Goal: Communication & Community: Answer question/provide support

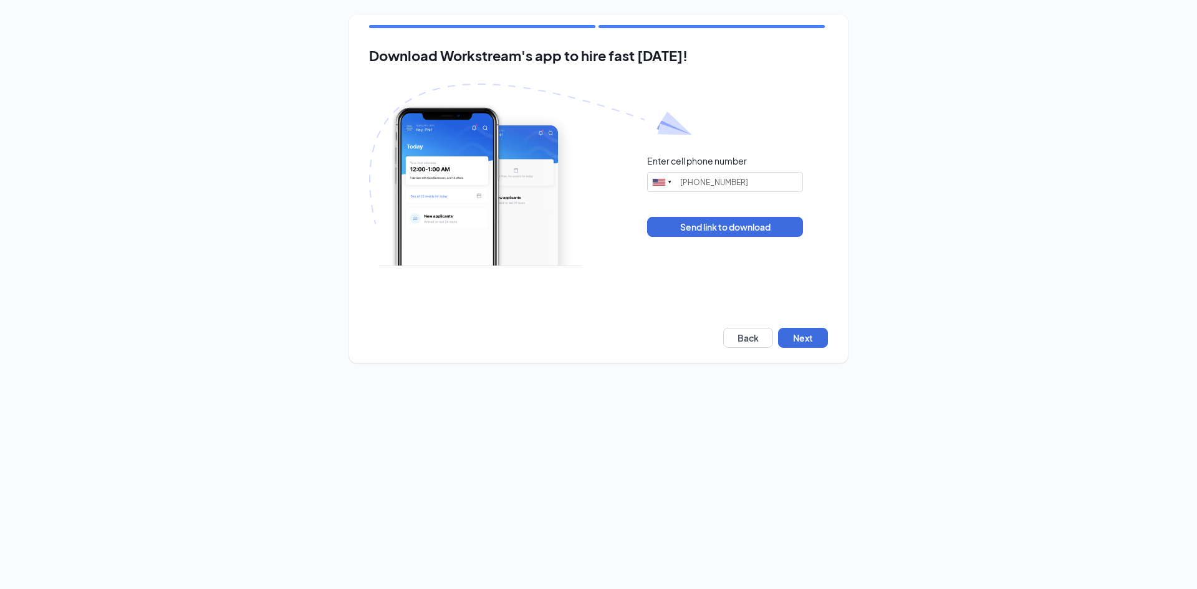
type input "(765) 305-1485"
click at [798, 337] on button "Next" at bounding box center [803, 338] width 50 height 20
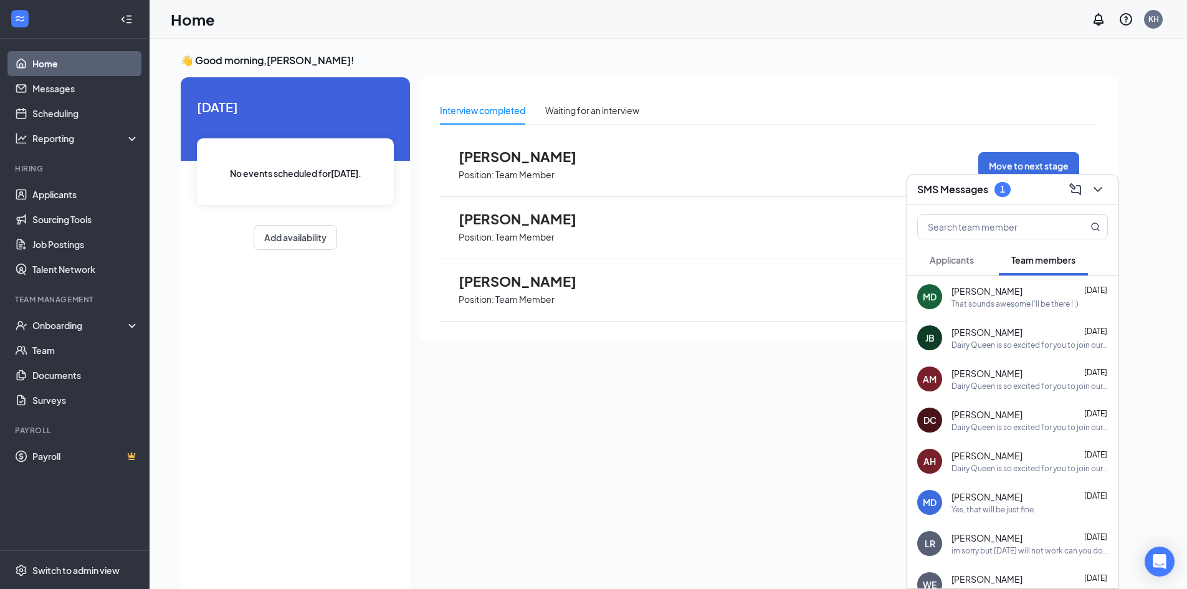
click at [952, 197] on div "SMS Messages 1" at bounding box center [1013, 189] width 191 height 19
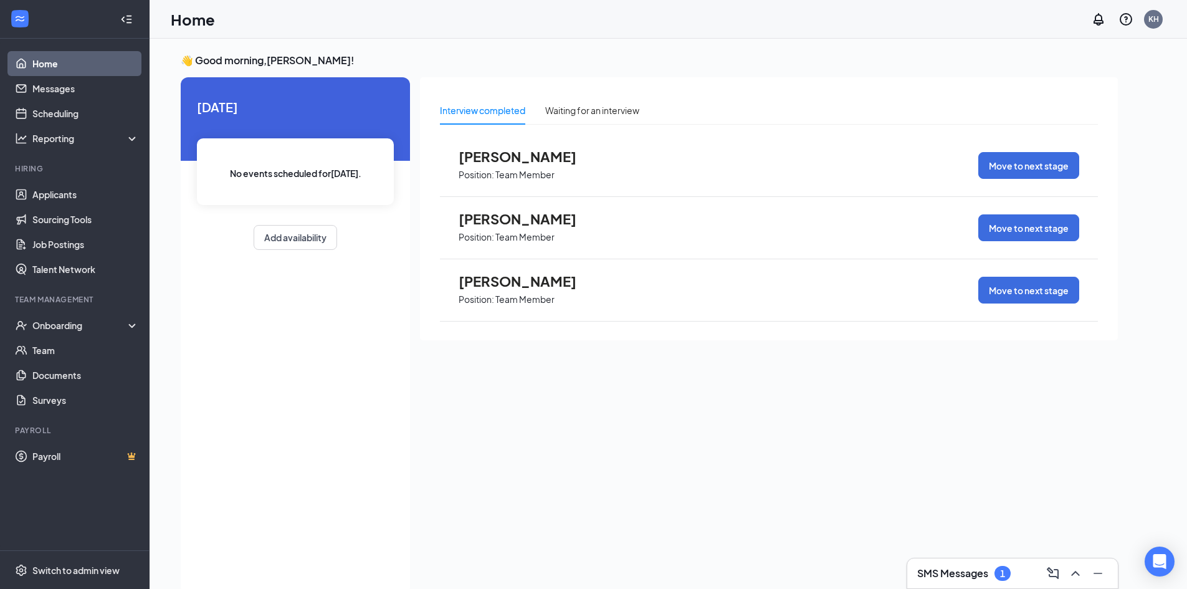
click at [965, 573] on h3 "SMS Messages" at bounding box center [953, 574] width 71 height 14
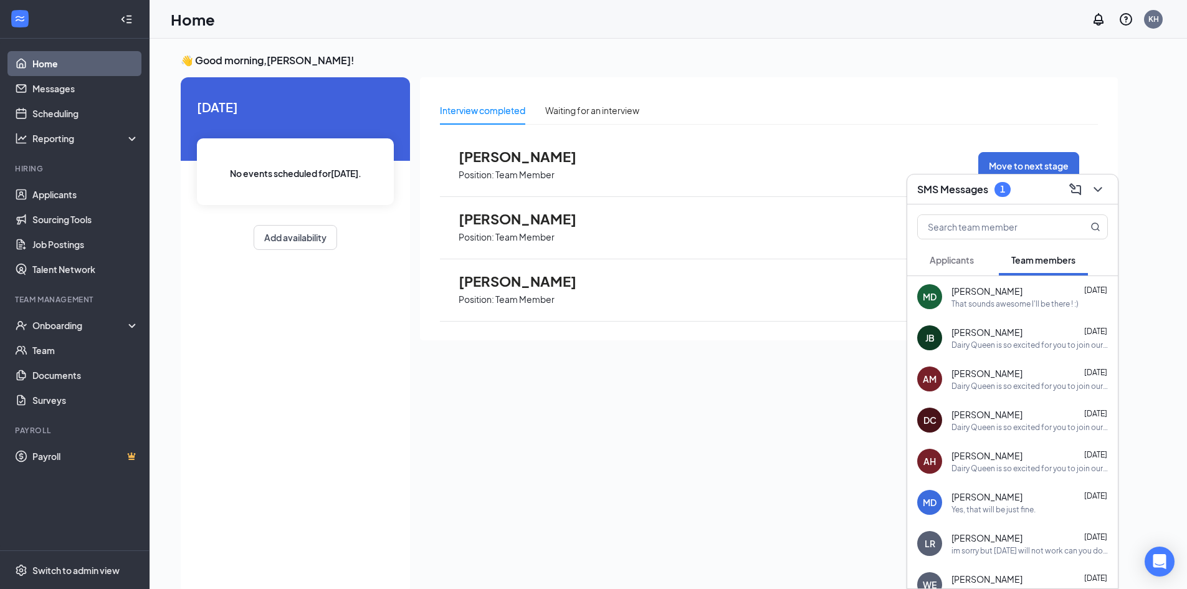
click at [964, 254] on span "Applicants" at bounding box center [952, 259] width 44 height 11
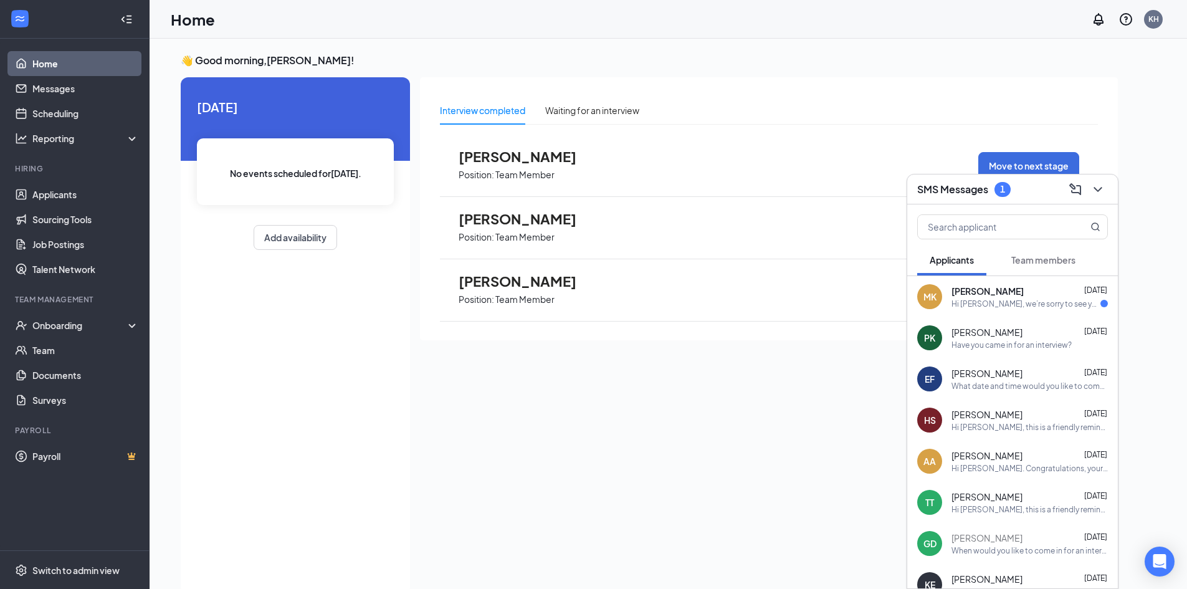
click at [1017, 312] on div "MK [PERSON_NAME] [DATE] Hi [PERSON_NAME], we’re sorry to see you go! Your meeti…" at bounding box center [1013, 296] width 211 height 41
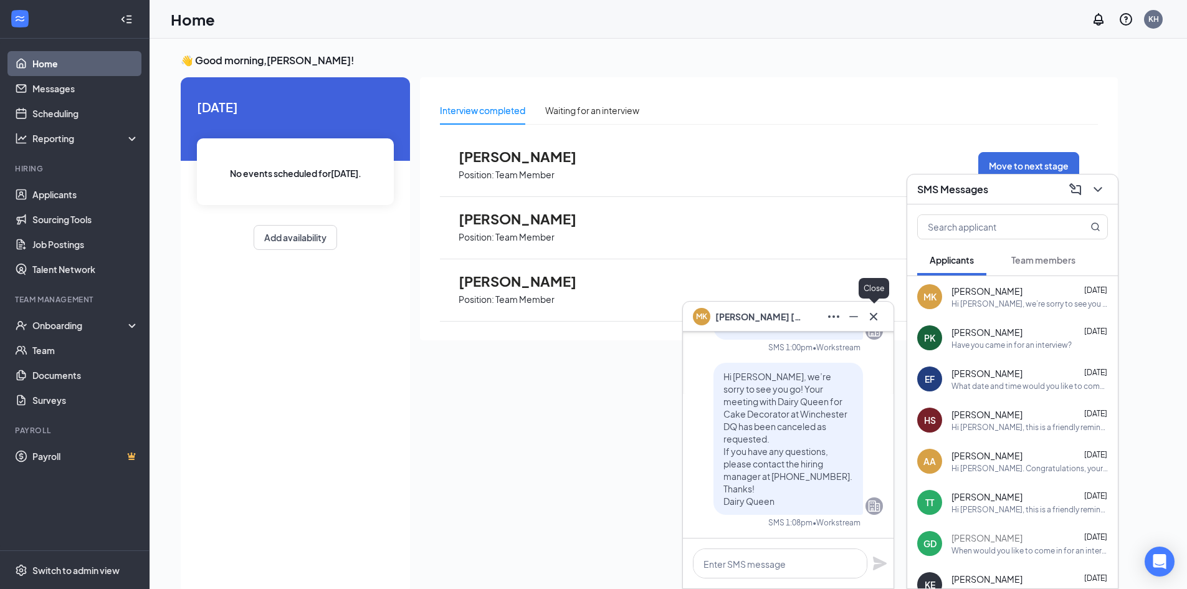
click at [873, 312] on icon "Cross" at bounding box center [873, 316] width 15 height 15
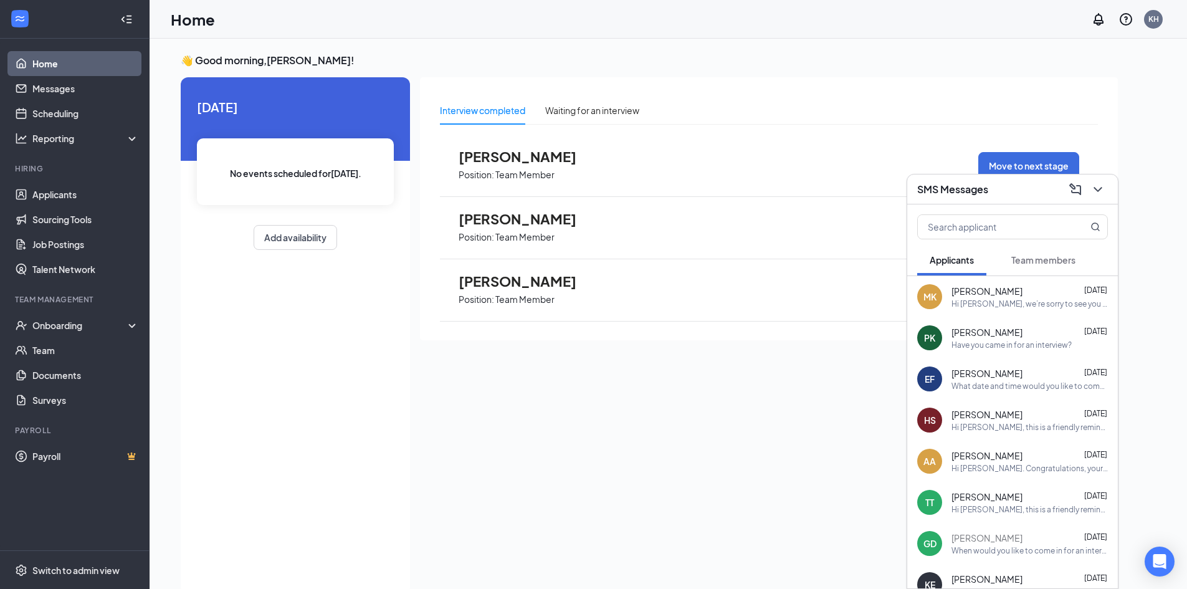
click at [1022, 337] on div "[PERSON_NAME] [DATE]" at bounding box center [1030, 332] width 156 height 12
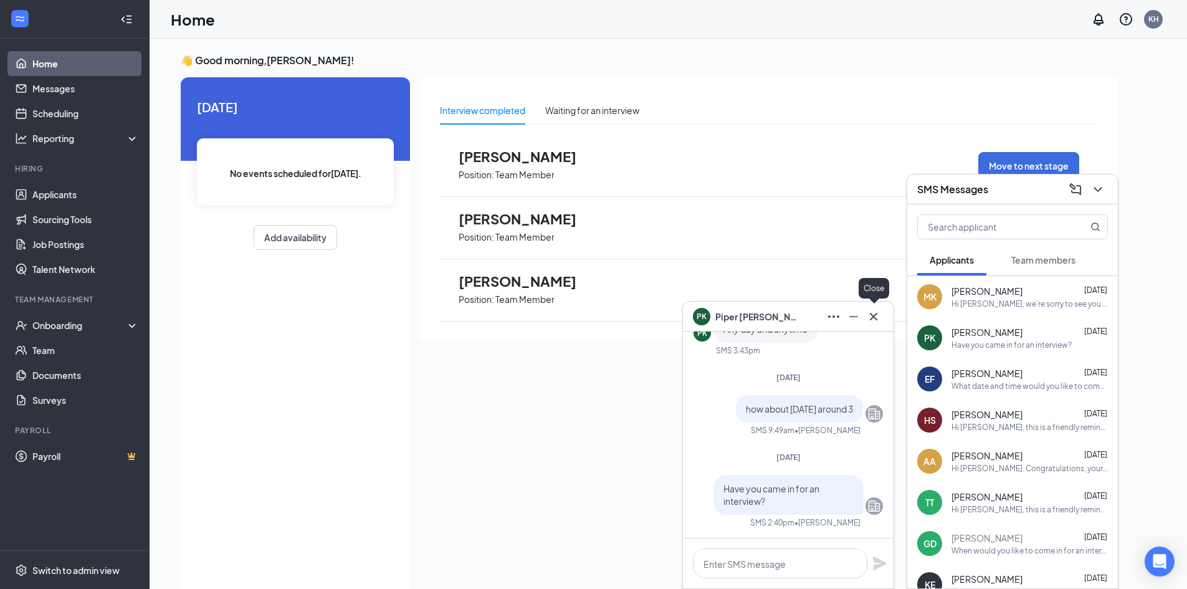
click at [871, 314] on icon "Cross" at bounding box center [873, 315] width 7 height 7
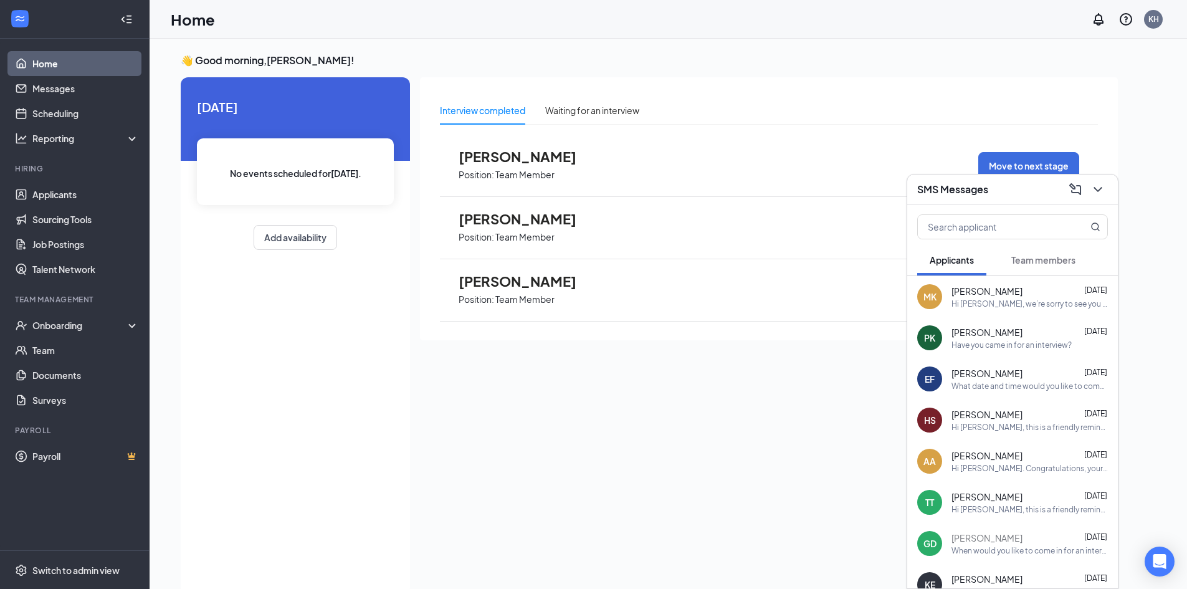
click at [979, 386] on div "What date and time would you like to come in for an interview?" at bounding box center [1030, 386] width 156 height 11
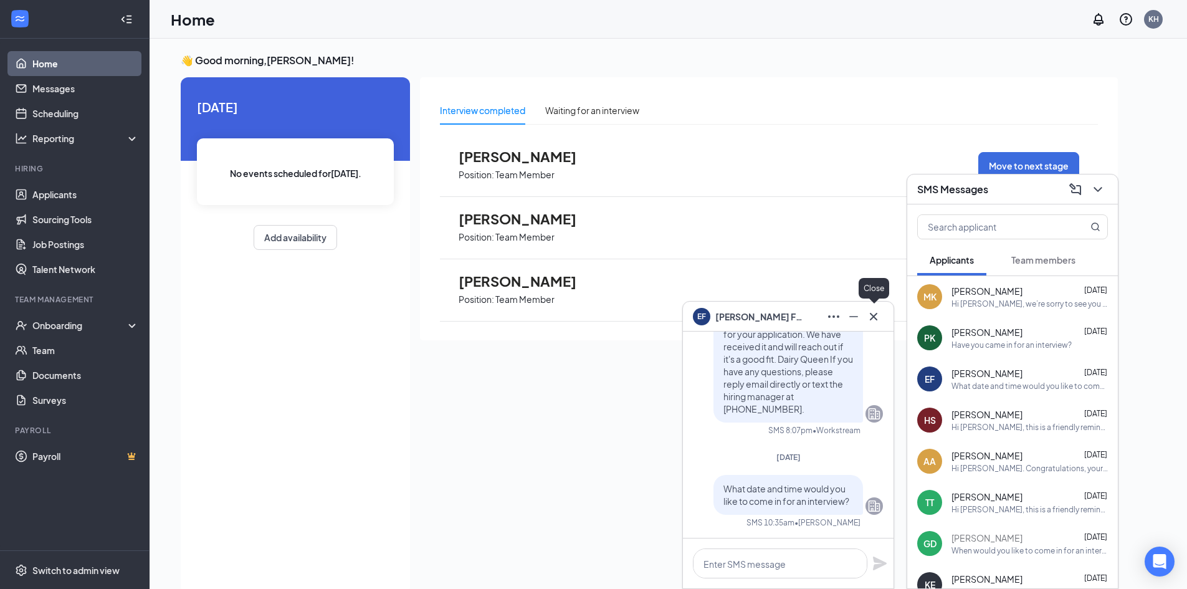
click at [876, 316] on icon "Cross" at bounding box center [873, 316] width 15 height 15
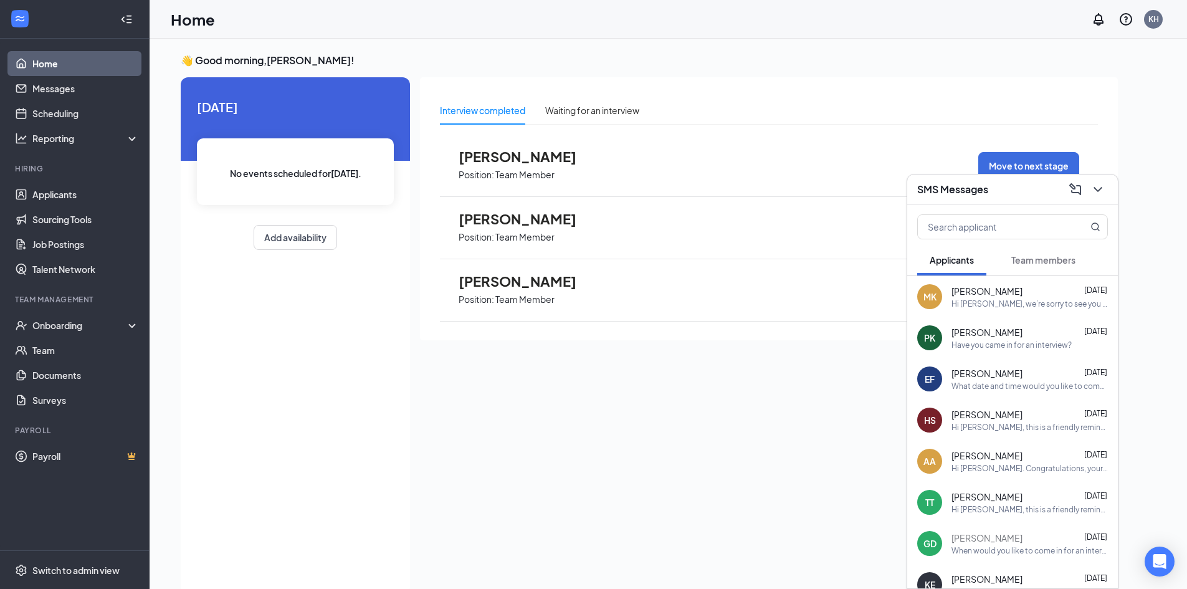
click at [1105, 183] on icon "ChevronDown" at bounding box center [1098, 189] width 15 height 15
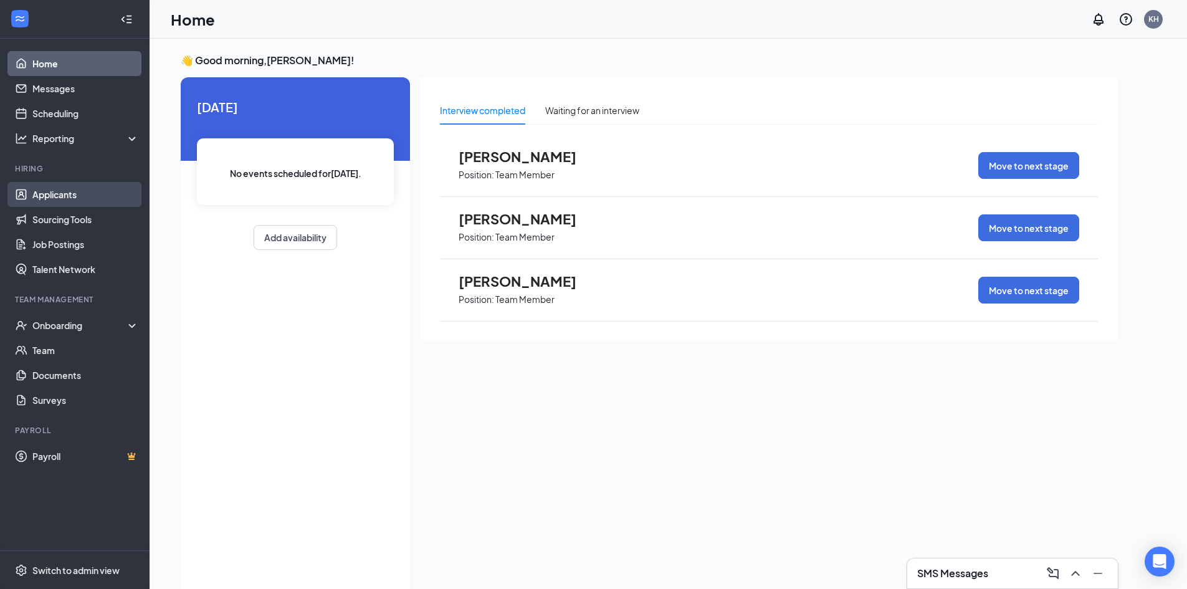
click at [46, 201] on link "Applicants" at bounding box center [85, 194] width 107 height 25
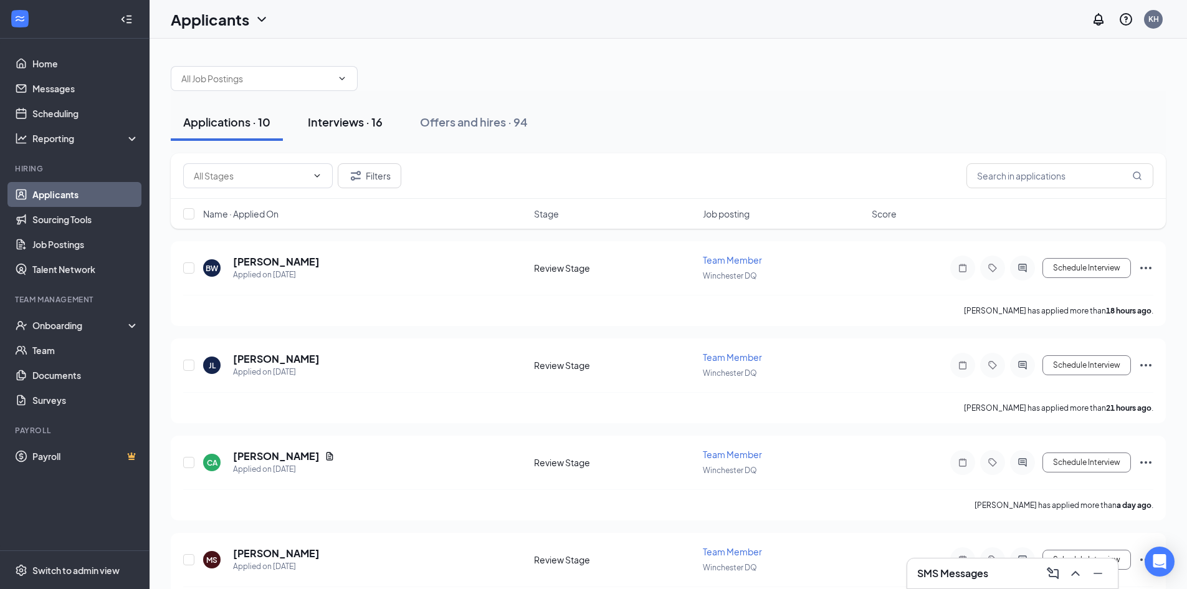
click at [361, 126] on div "Interviews · 16" at bounding box center [345, 122] width 75 height 16
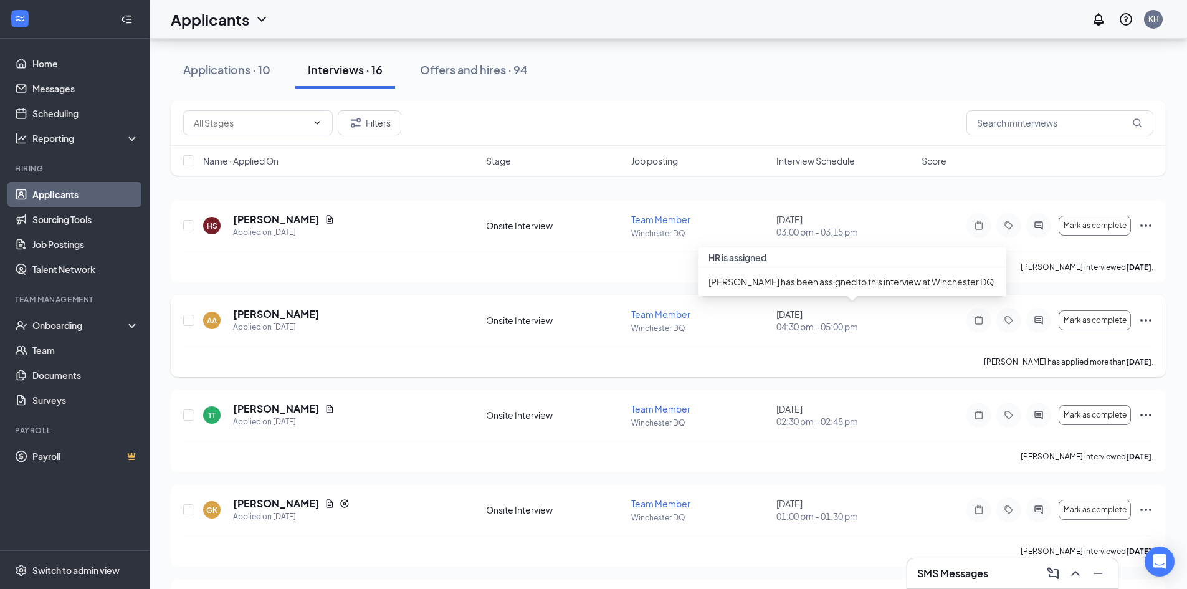
scroll to position [62, 0]
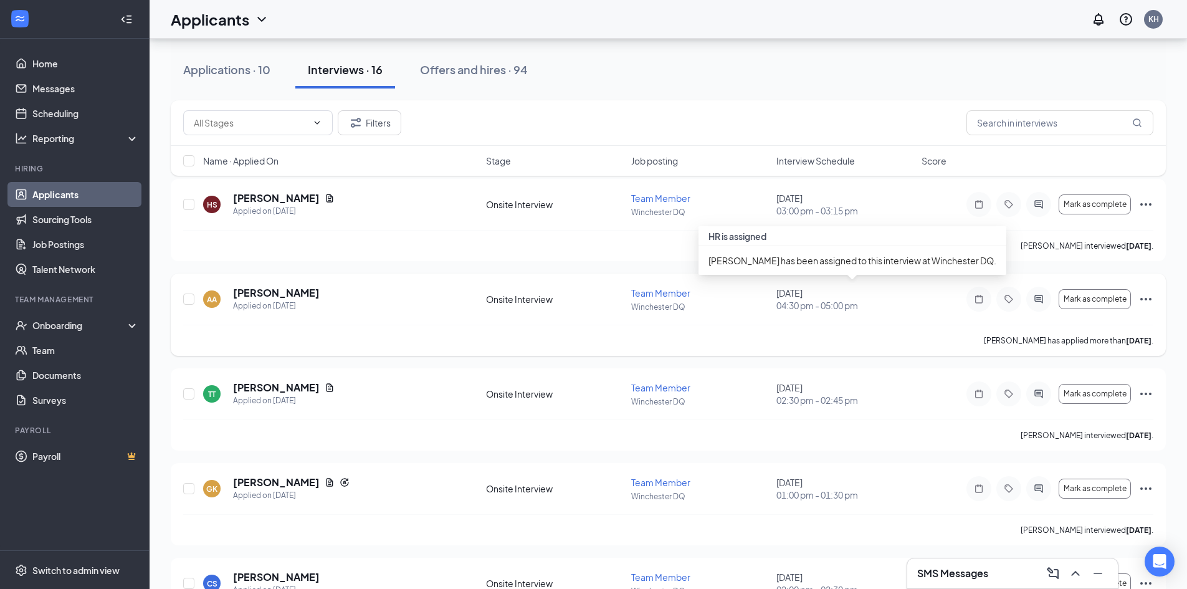
click at [888, 305] on span "04:30 pm - 05:00 pm" at bounding box center [846, 305] width 138 height 12
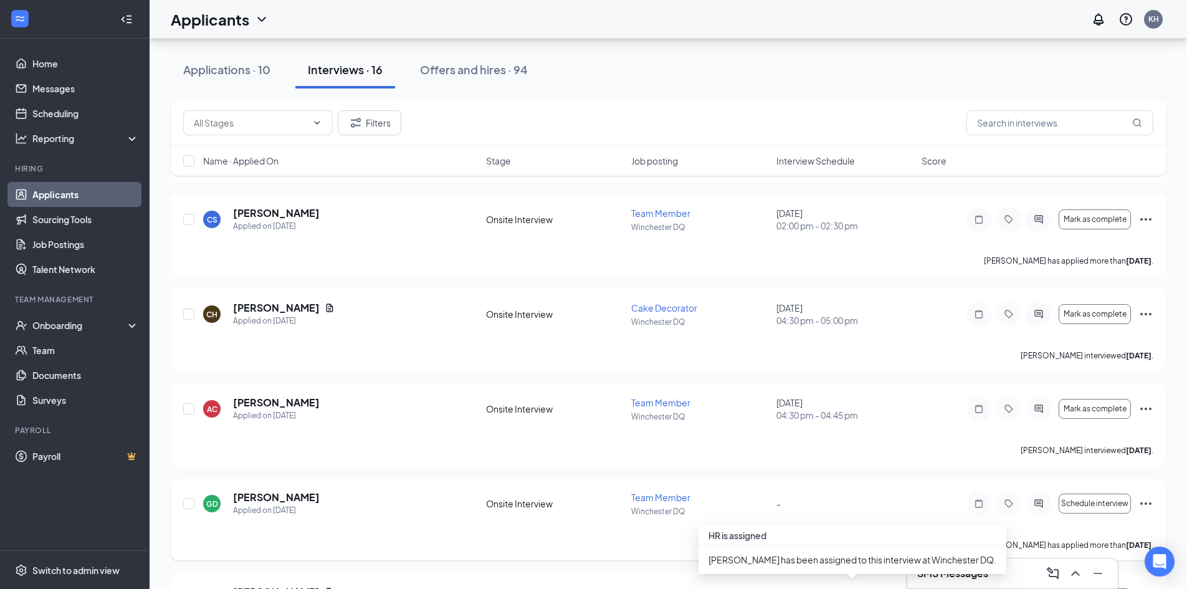
scroll to position [312, 0]
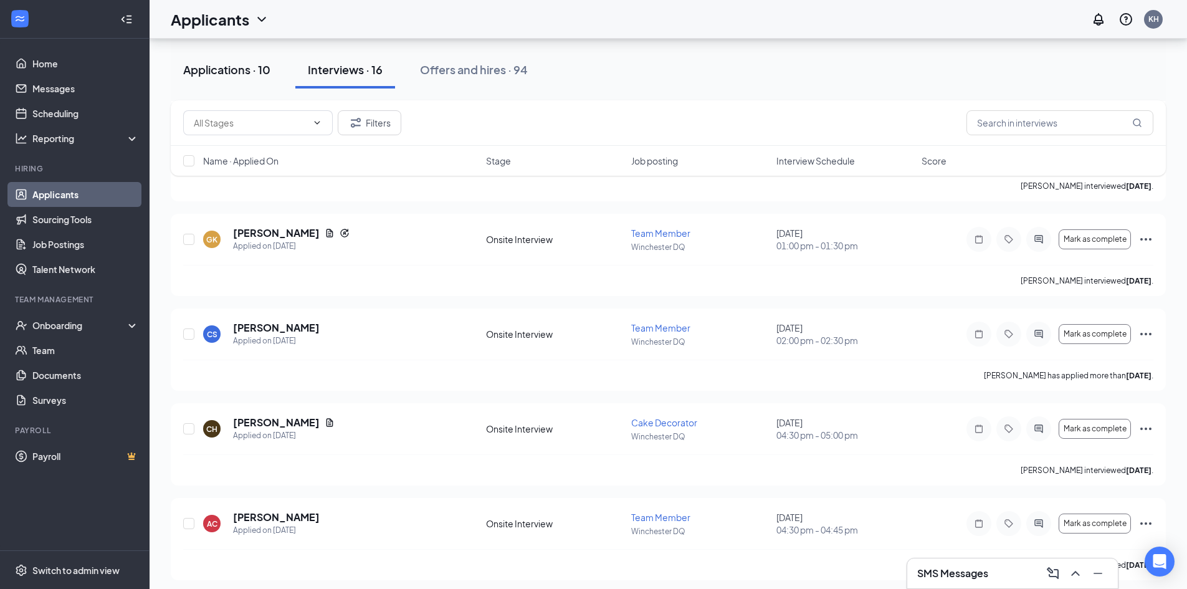
click at [238, 74] on div "Applications · 10" at bounding box center [226, 70] width 87 height 16
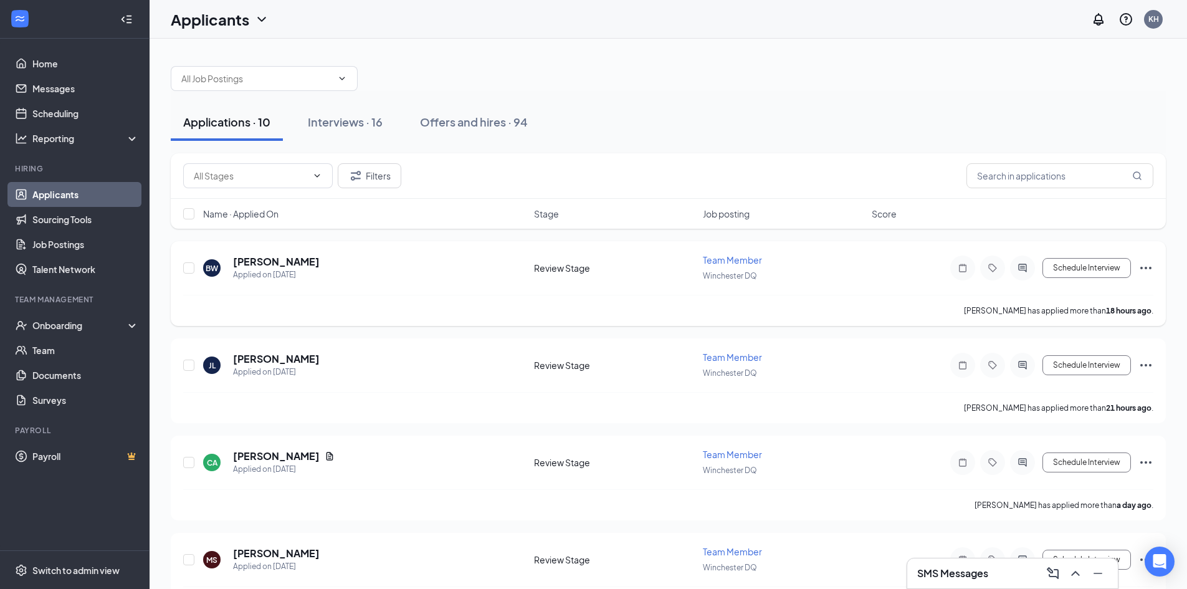
click at [1146, 266] on icon "Ellipses" at bounding box center [1146, 268] width 15 height 15
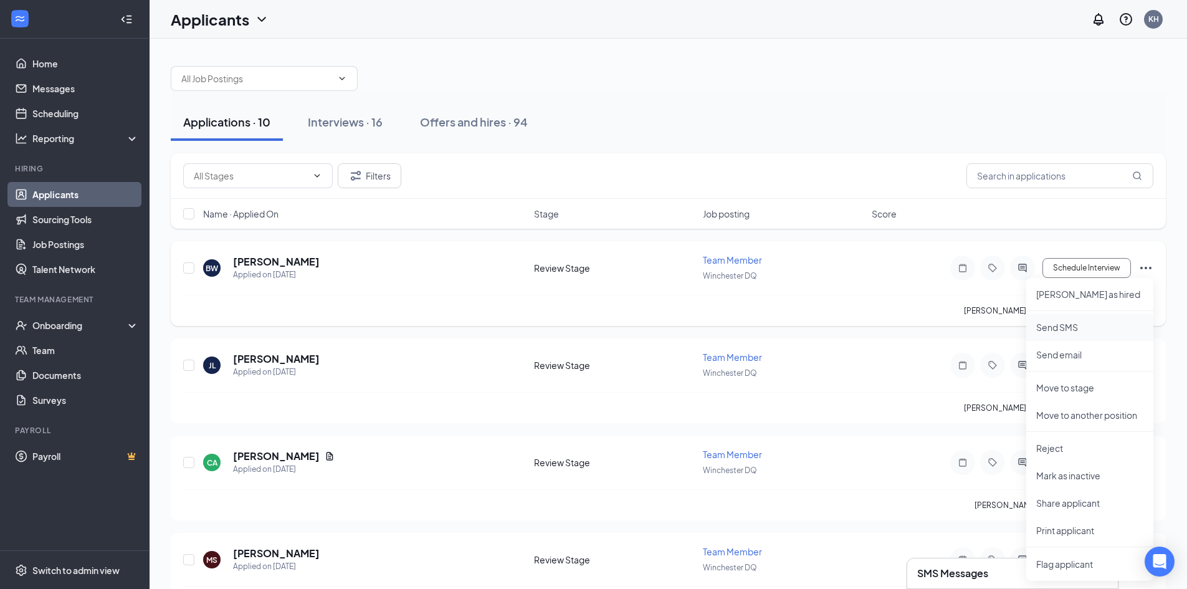
click at [1093, 332] on p "Send SMS" at bounding box center [1090, 327] width 107 height 12
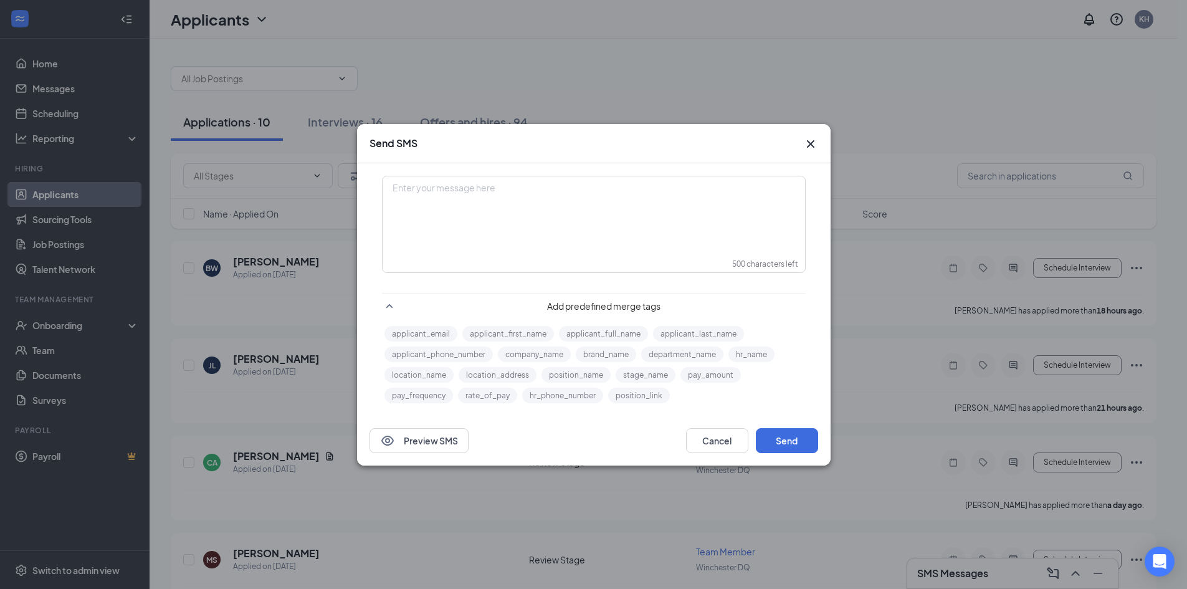
click at [671, 214] on div "Enter your message here" at bounding box center [593, 208] width 421 height 62
click at [775, 435] on button "Send" at bounding box center [787, 440] width 62 height 25
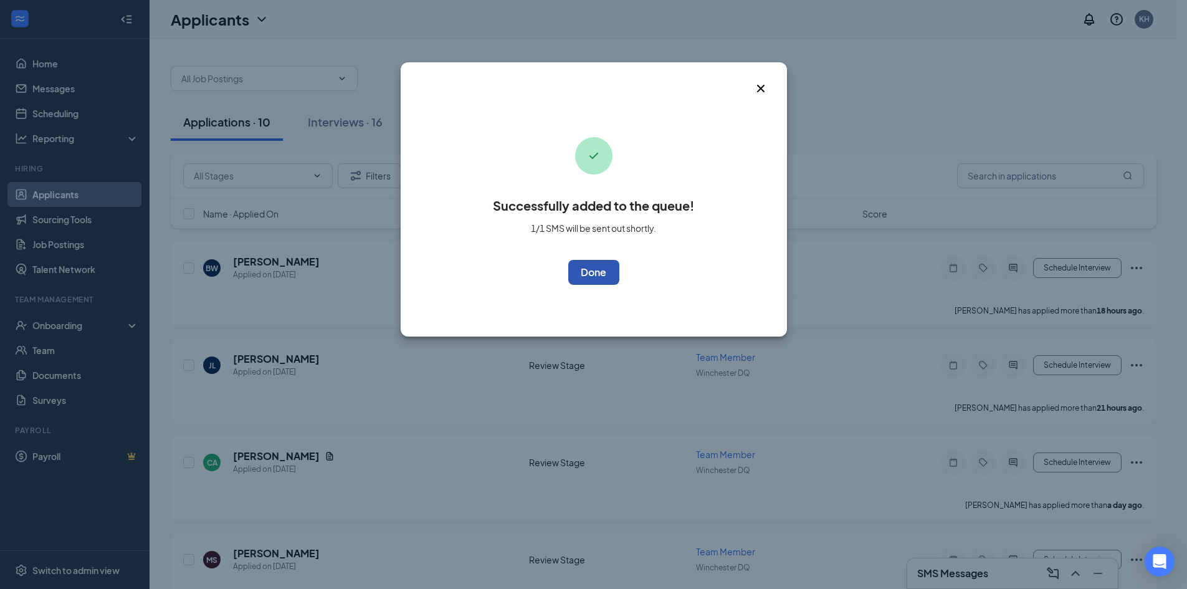
click at [603, 270] on button "OK" at bounding box center [593, 272] width 51 height 25
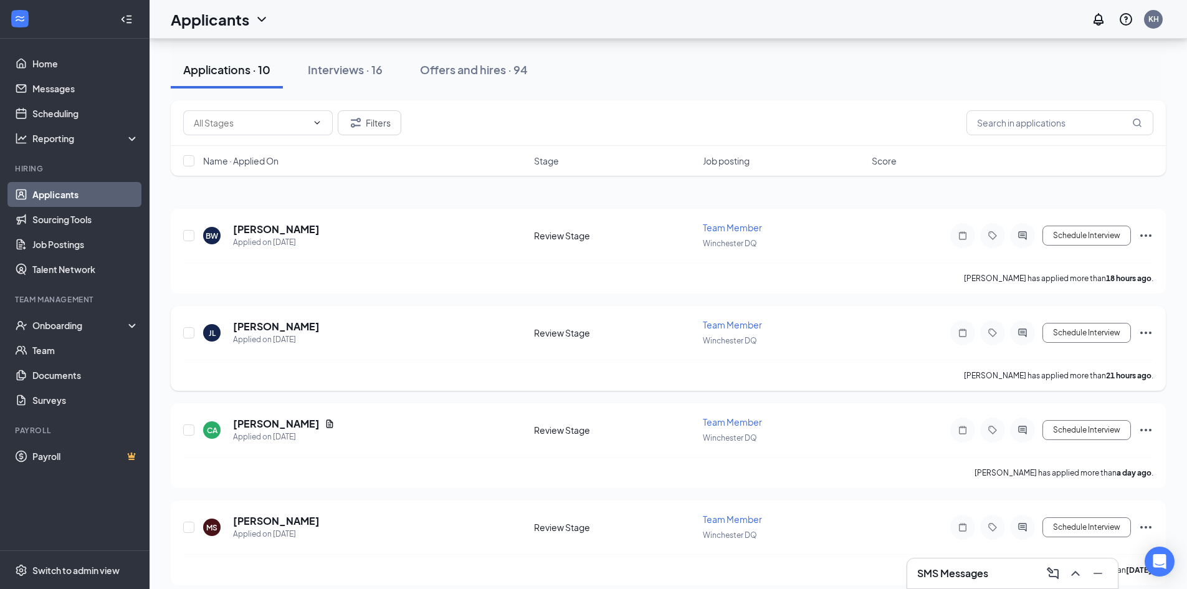
scroll to position [62, 0]
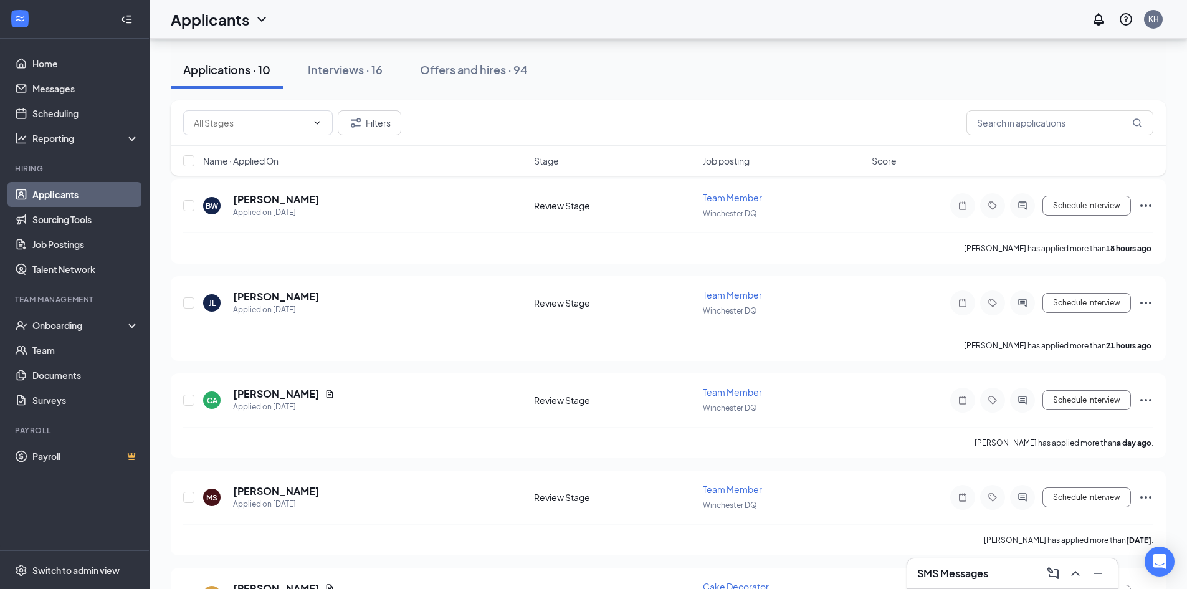
click at [957, 580] on h3 "SMS Messages" at bounding box center [953, 574] width 71 height 14
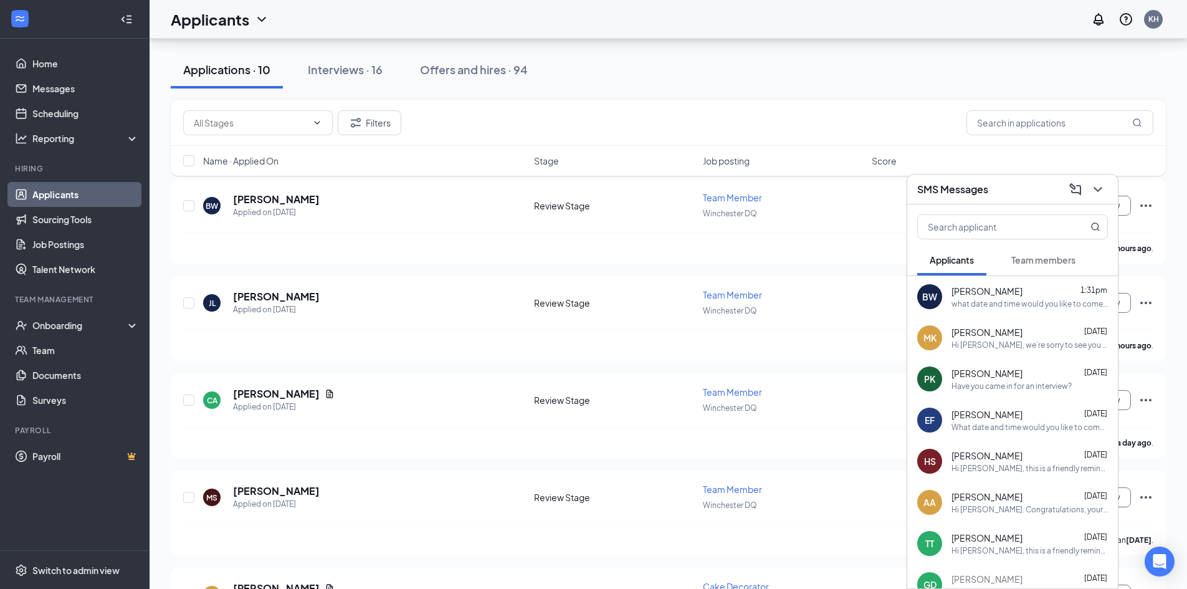
click at [996, 282] on div "BW [PERSON_NAME] 1:31pm what date and time would you like to come in for an int…" at bounding box center [1013, 296] width 211 height 41
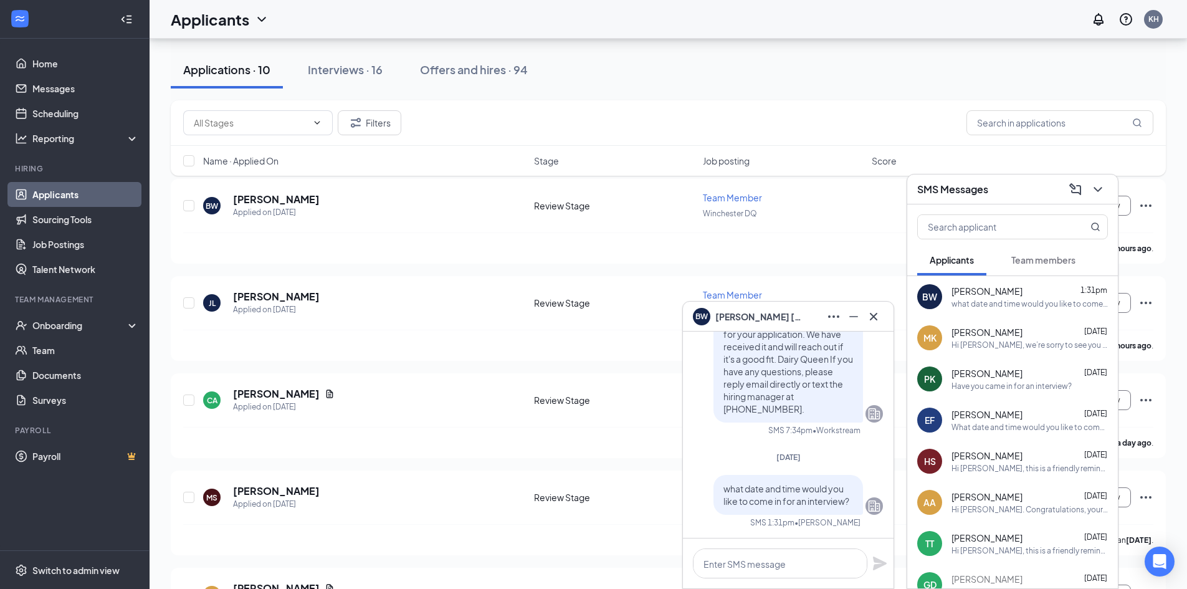
drag, startPoint x: 778, startPoint y: 494, endPoint x: 756, endPoint y: 504, distance: 24.0
click at [756, 504] on span "what date and time would you like to come in for an interview?" at bounding box center [787, 495] width 126 height 24
click at [755, 504] on span "what date and time would you like to come in for an interview?" at bounding box center [787, 495] width 126 height 24
click at [838, 497] on span "what date and time would you like to come in for an interview?" at bounding box center [787, 495] width 126 height 24
drag, startPoint x: 770, startPoint y: 485, endPoint x: 732, endPoint y: 477, distance: 39.4
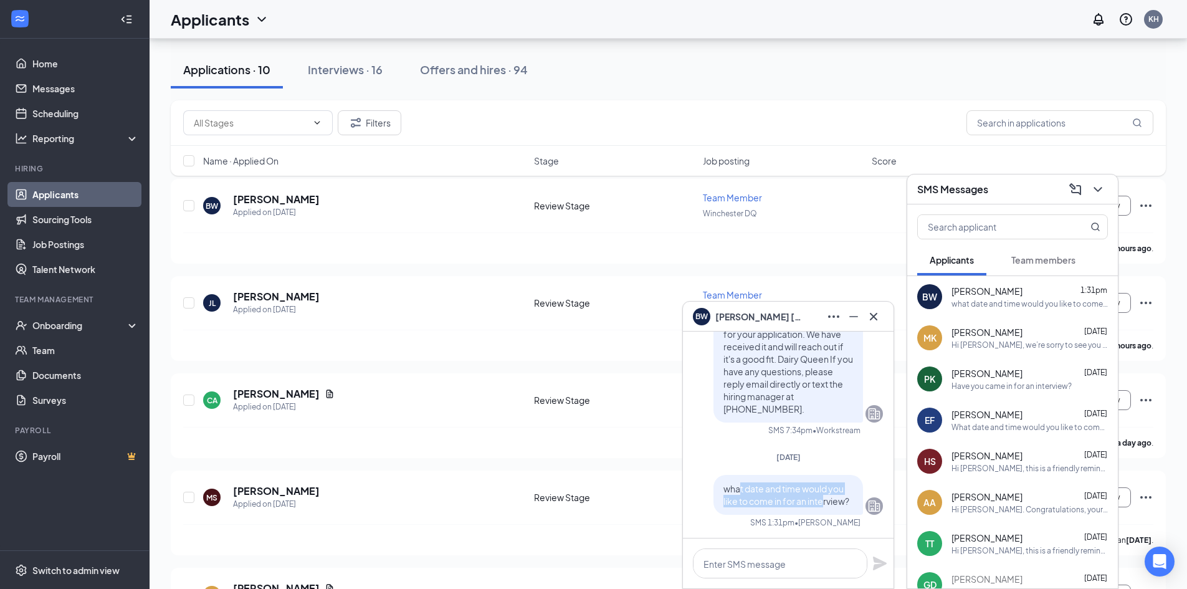
click at [732, 477] on div "what date and time would you like to come in for an interview?" at bounding box center [789, 495] width 150 height 40
click at [841, 499] on p "what date and time would you like to come in for an interview?" at bounding box center [789, 494] width 130 height 25
drag, startPoint x: 841, startPoint y: 499, endPoint x: 720, endPoint y: 487, distance: 122.1
click at [724, 487] on p "what date and time would you like to come in for an interview?" at bounding box center [789, 494] width 130 height 25
copy span "what date and time would you like to come in for an interview?"
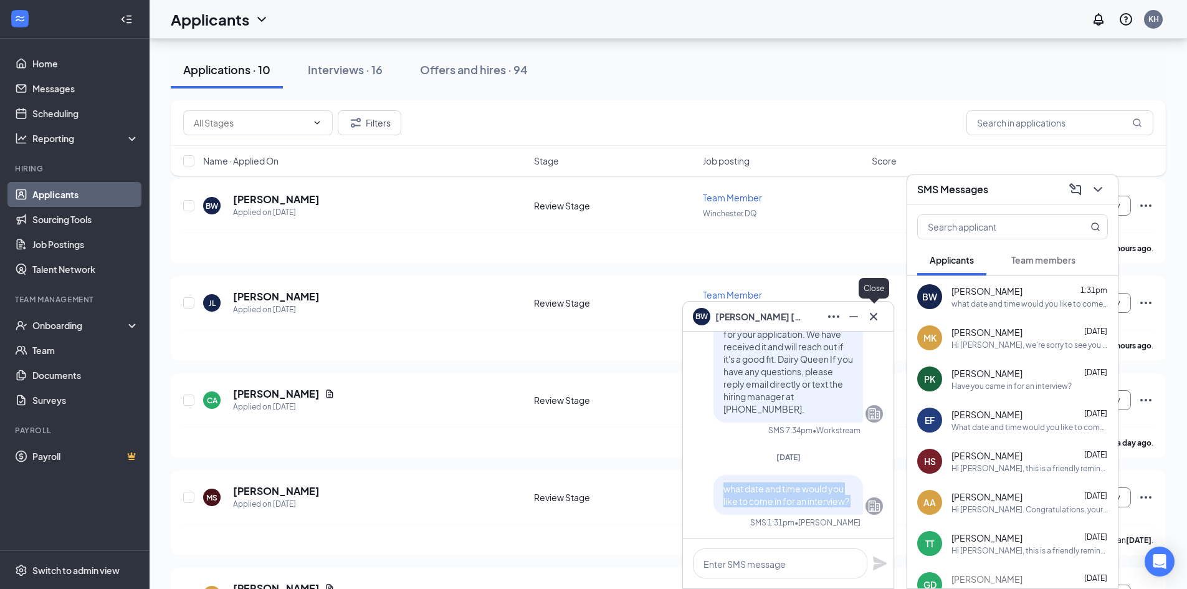
click at [879, 313] on icon "Cross" at bounding box center [873, 316] width 15 height 15
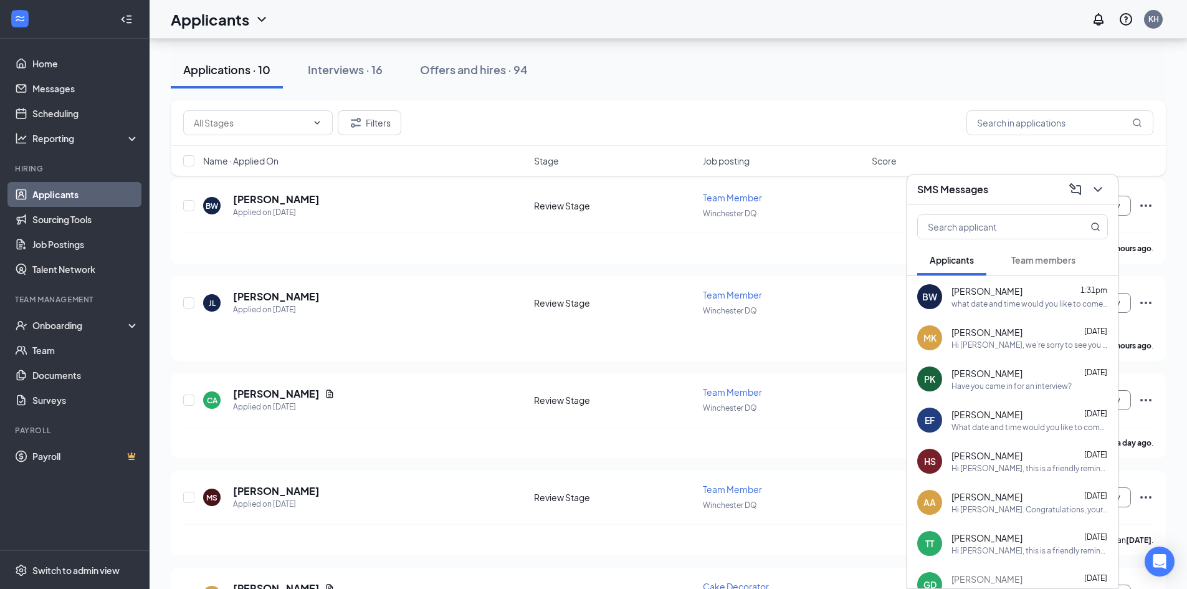
drag, startPoint x: 1066, startPoint y: 340, endPoint x: 1096, endPoint y: 337, distance: 30.1
click at [1096, 337] on div "[DATE]" at bounding box center [1096, 332] width 23 height 12
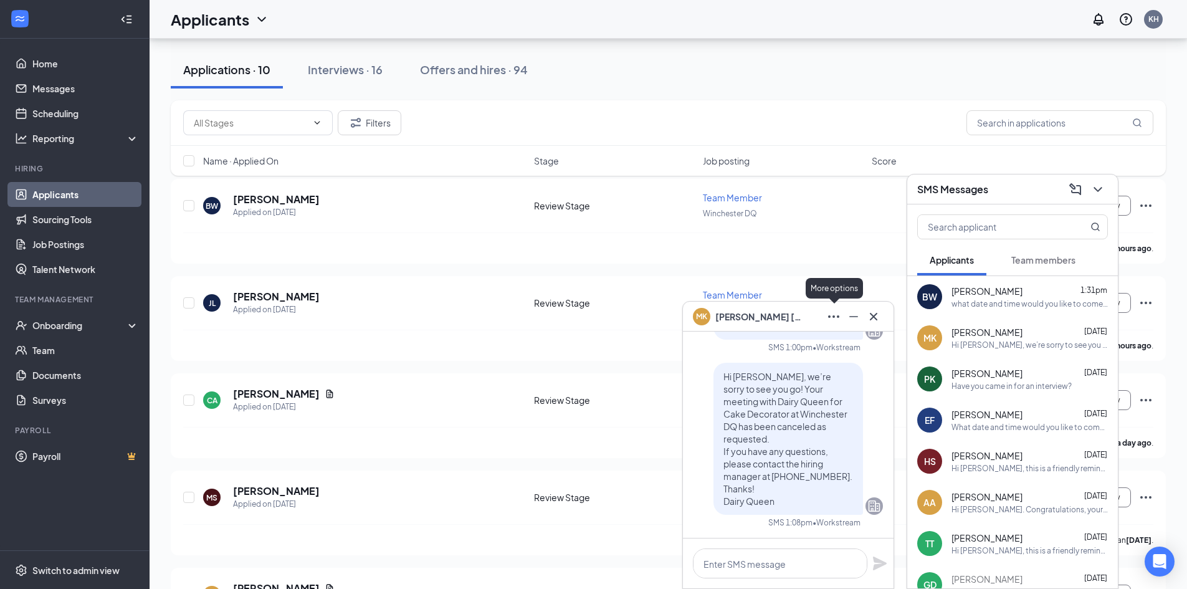
click at [831, 315] on icon "Ellipses" at bounding box center [834, 316] width 15 height 15
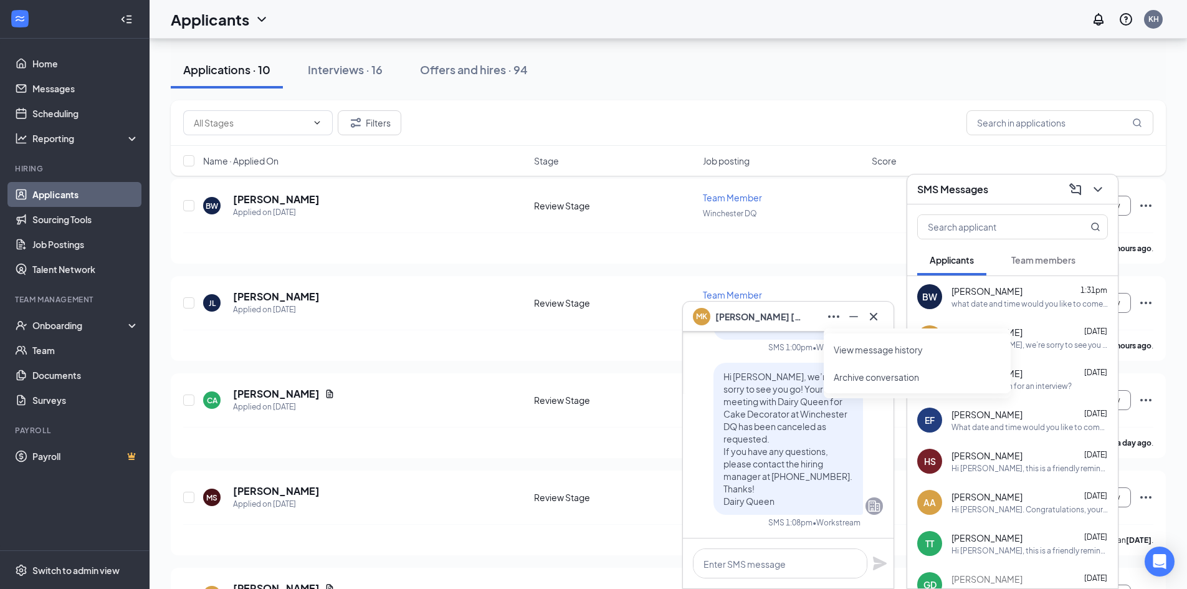
drag, startPoint x: 864, startPoint y: 367, endPoint x: 853, endPoint y: 373, distance: 12.3
click at [864, 367] on li "Archive conversation" at bounding box center [917, 376] width 187 height 27
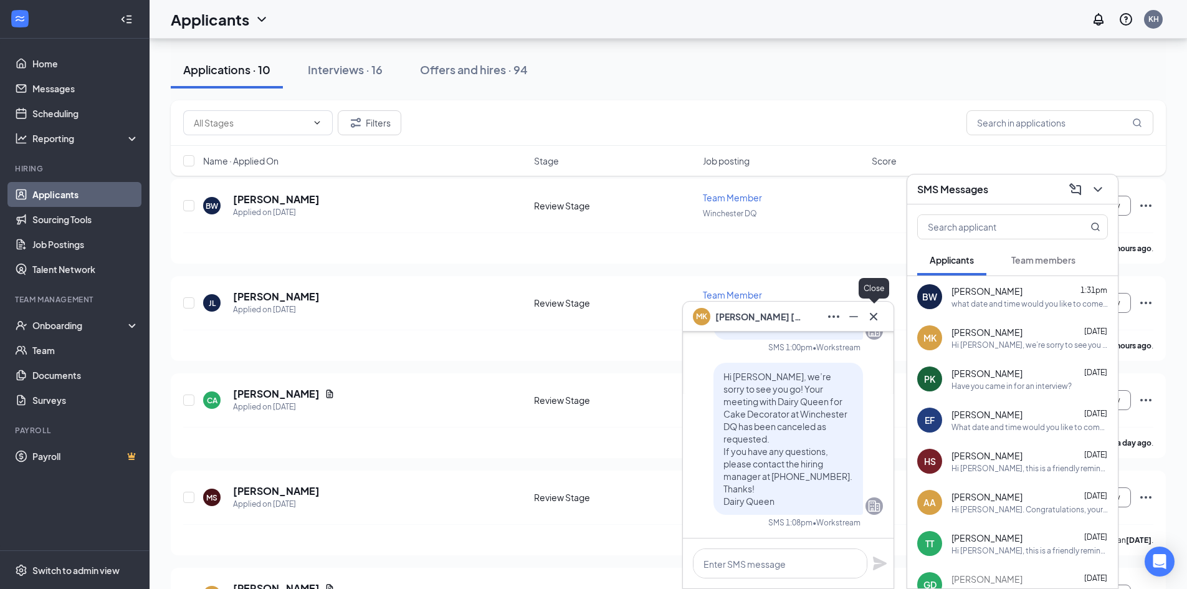
click at [877, 315] on icon "Cross" at bounding box center [873, 316] width 15 height 15
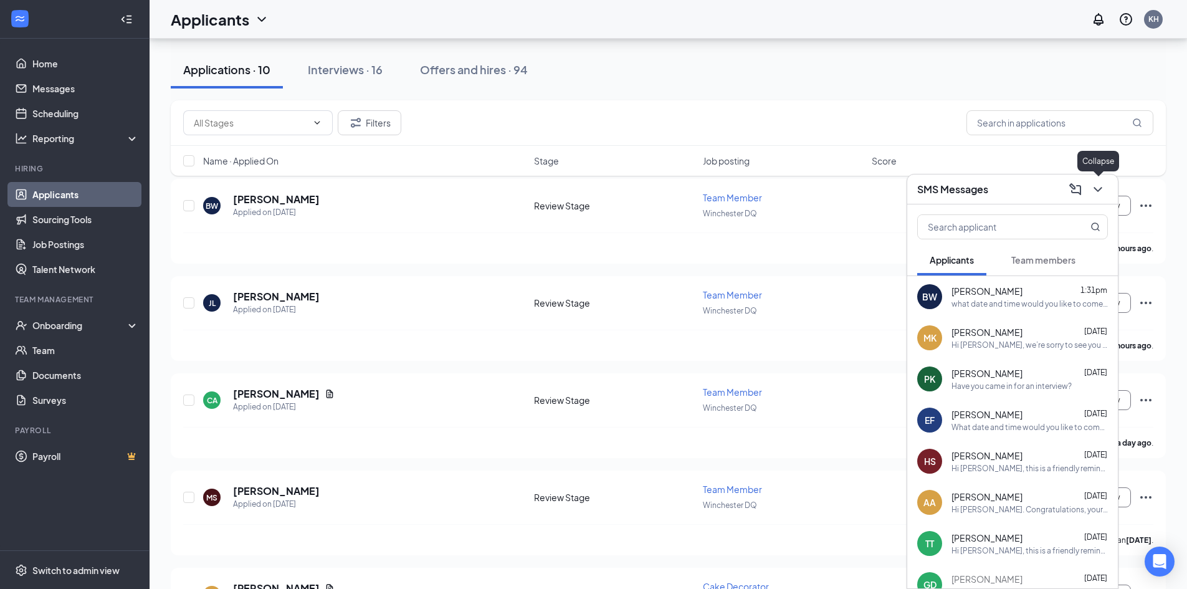
click at [1095, 186] on icon "ChevronDown" at bounding box center [1098, 189] width 15 height 15
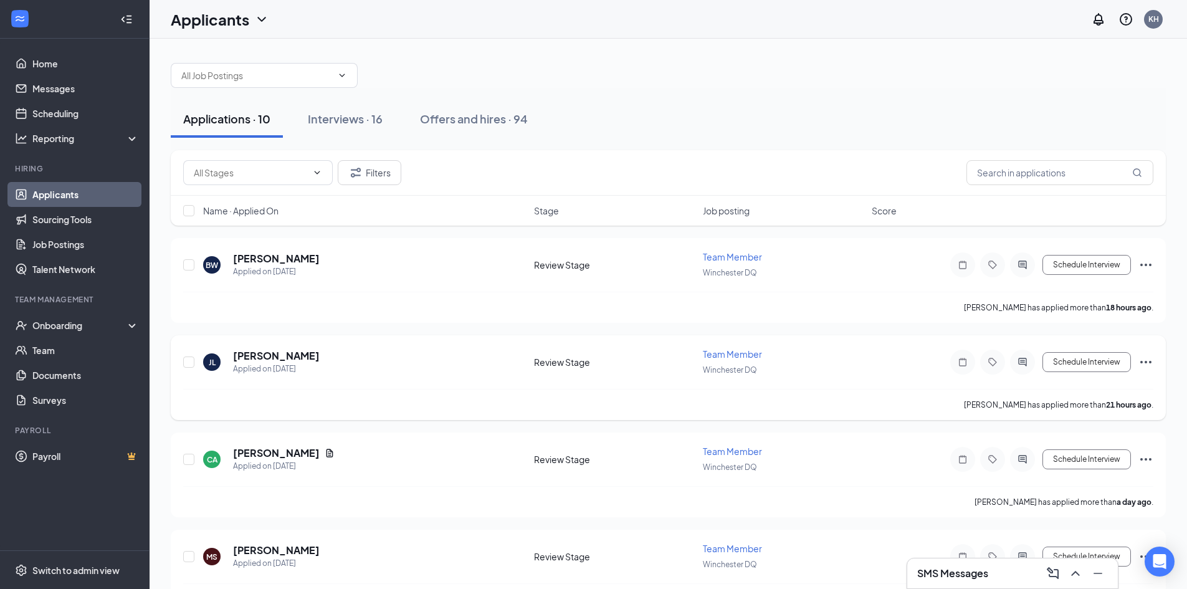
scroll to position [0, 0]
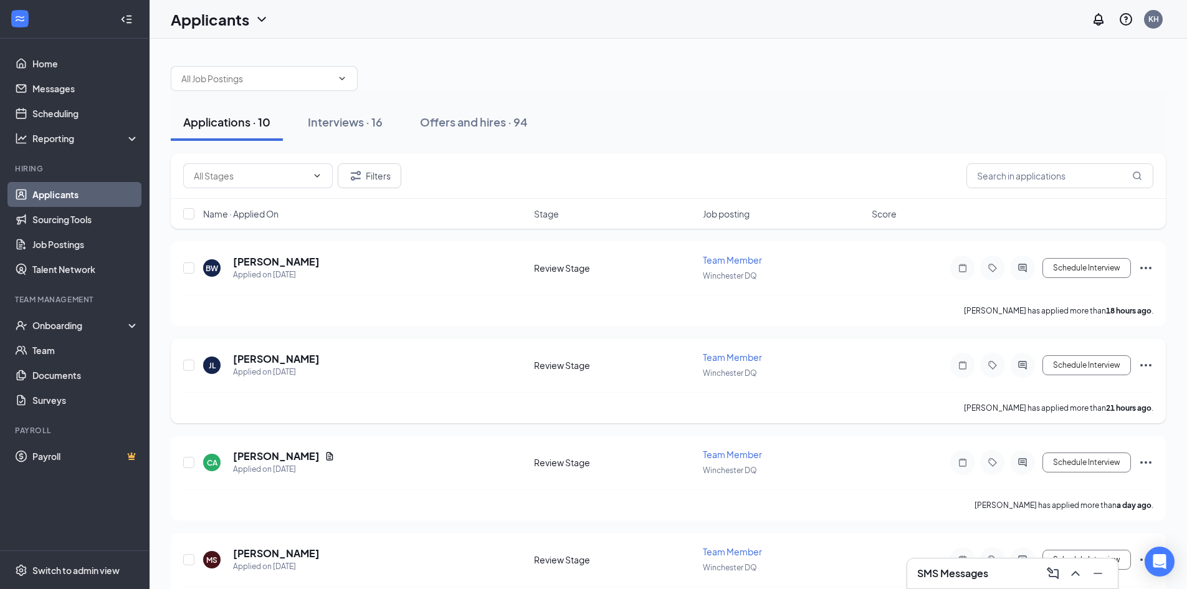
click at [1148, 367] on icon "Ellipses" at bounding box center [1146, 365] width 15 height 15
click at [1058, 425] on p "Send SMS" at bounding box center [1090, 424] width 107 height 12
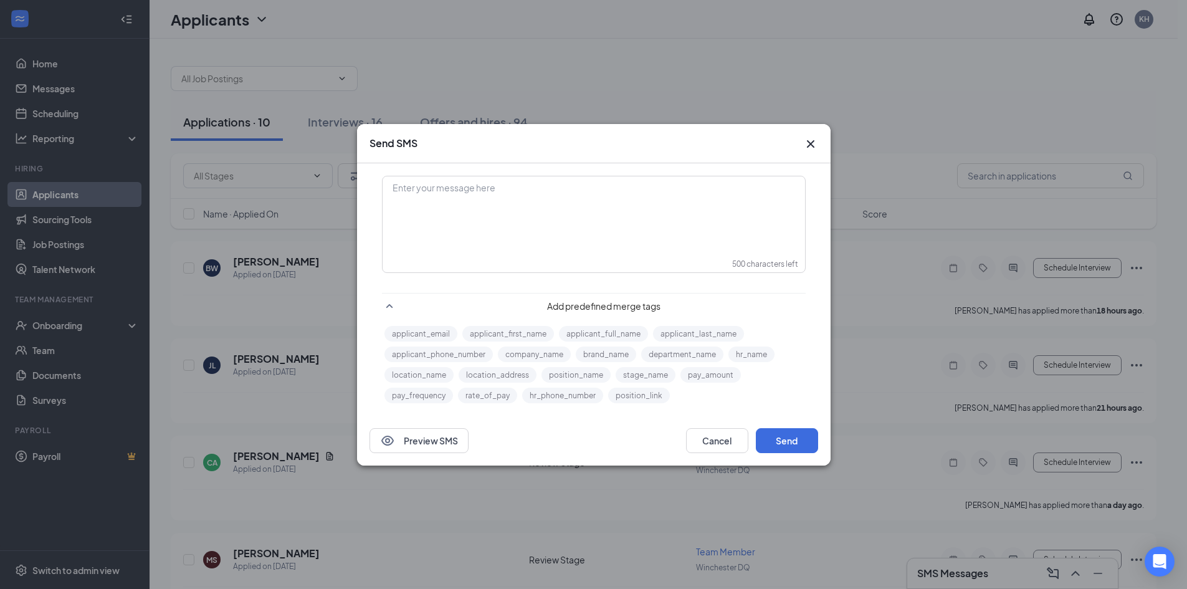
click at [608, 240] on div "Enter your message here" at bounding box center [594, 224] width 423 height 96
click at [658, 202] on div "Enter your message here" at bounding box center [593, 208] width 421 height 62
click at [801, 447] on button "Send" at bounding box center [787, 440] width 62 height 25
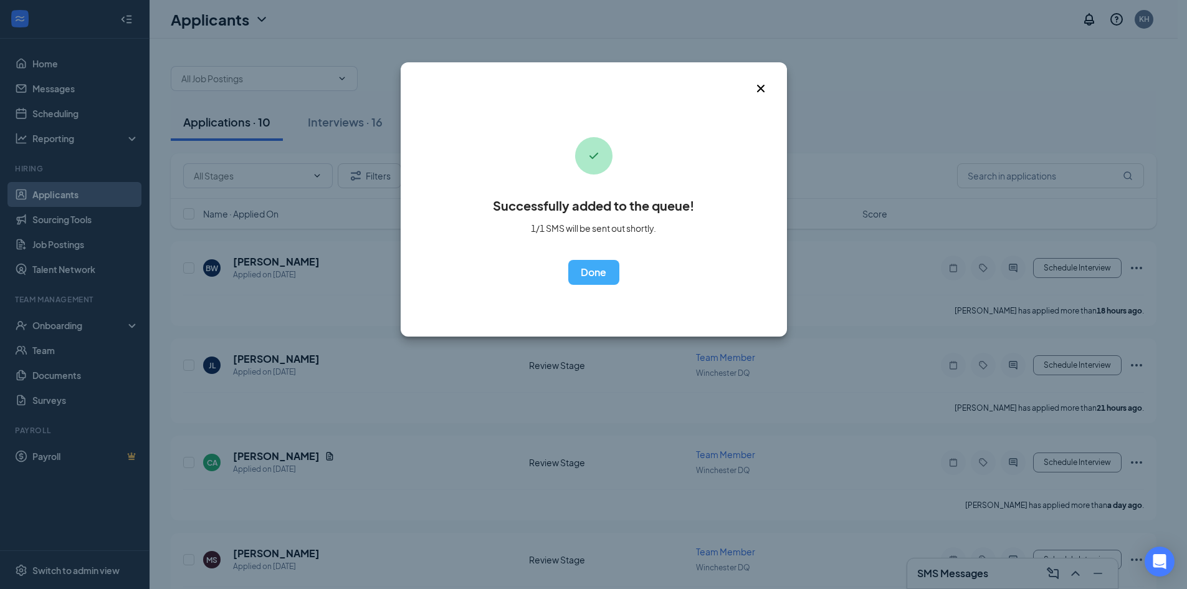
click at [758, 87] on icon "Cross" at bounding box center [761, 88] width 15 height 15
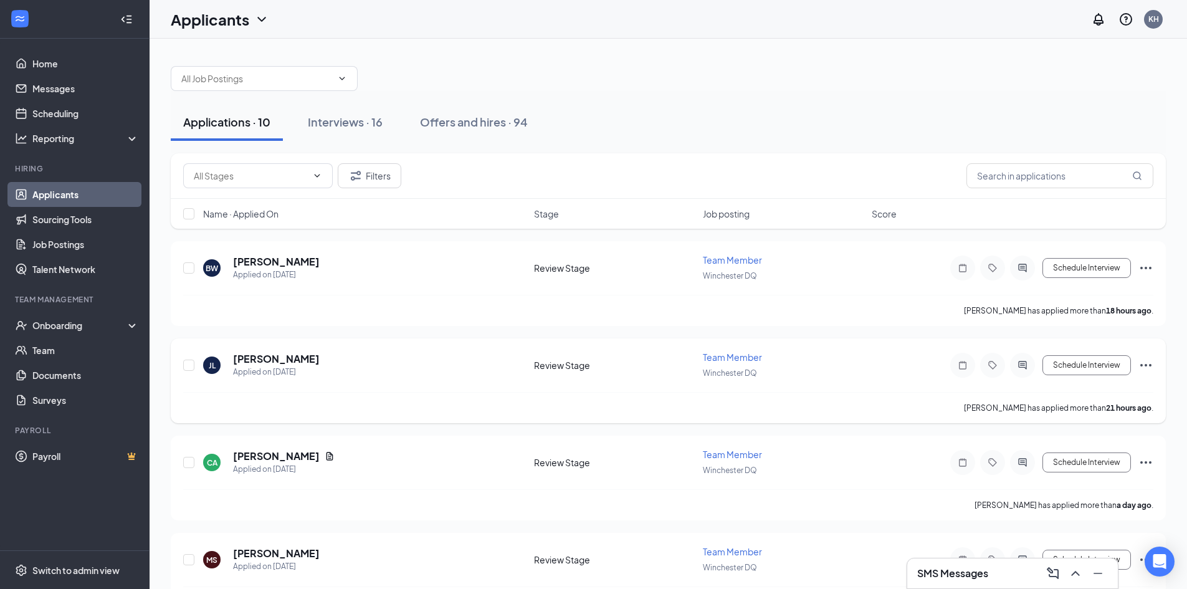
click at [1140, 364] on icon "Ellipses" at bounding box center [1146, 365] width 15 height 15
click at [870, 343] on div "[PERSON_NAME] Jaden [PERSON_NAME] Applied on [DATE] Review Stage Team Member Wi…" at bounding box center [668, 380] width 995 height 85
click at [947, 572] on h3 "SMS Messages" at bounding box center [953, 574] width 71 height 14
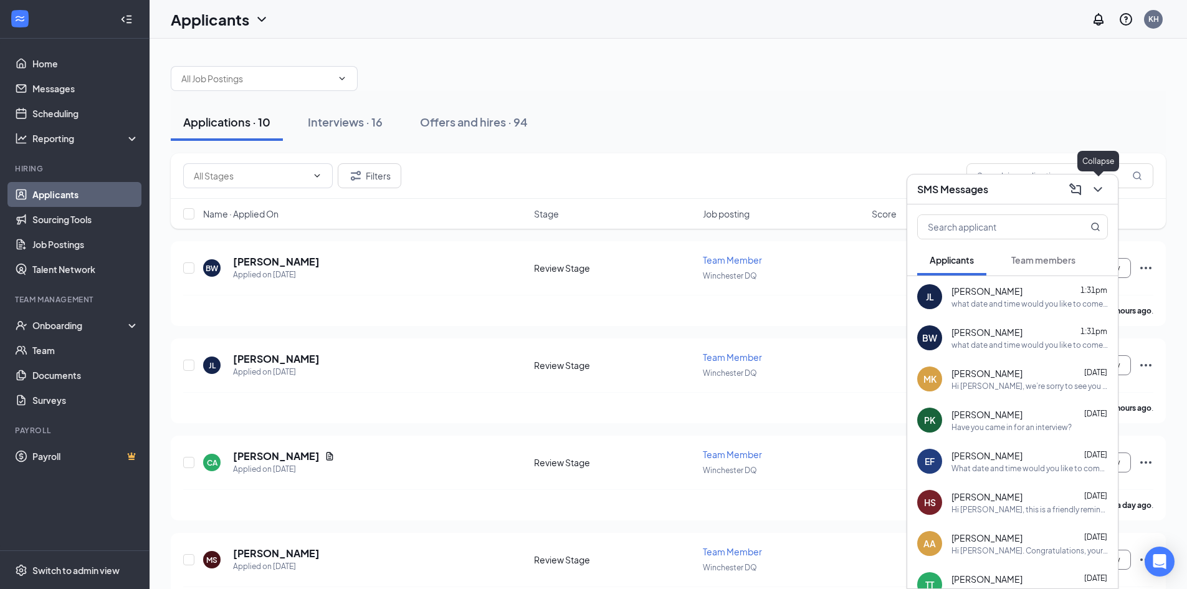
click at [1096, 187] on icon "ChevronDown" at bounding box center [1098, 189] width 15 height 15
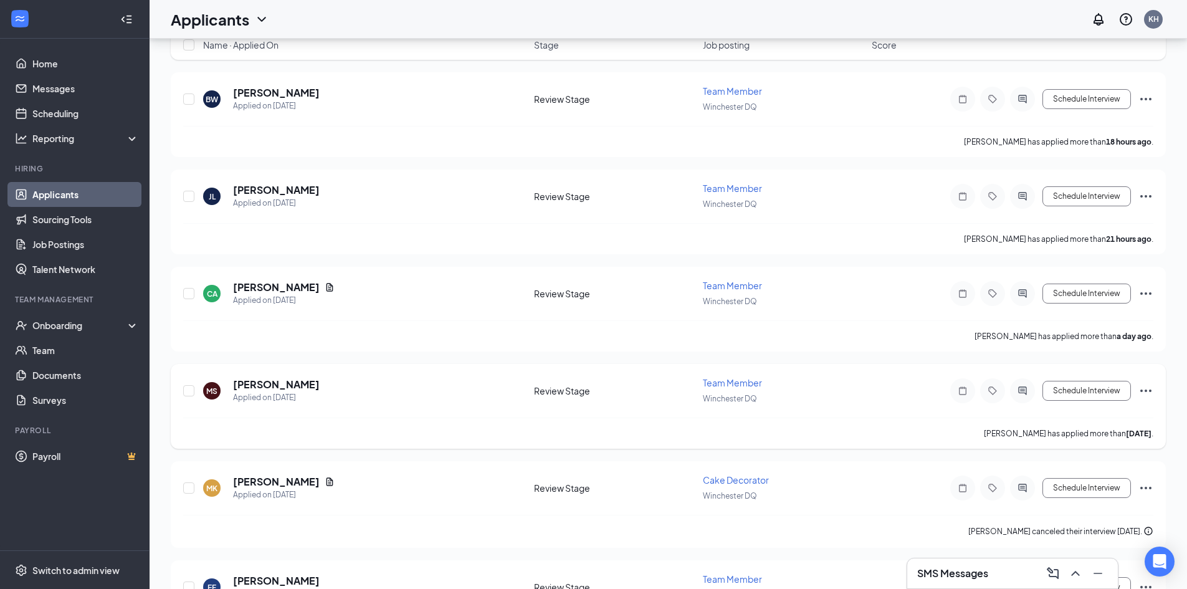
scroll to position [187, 0]
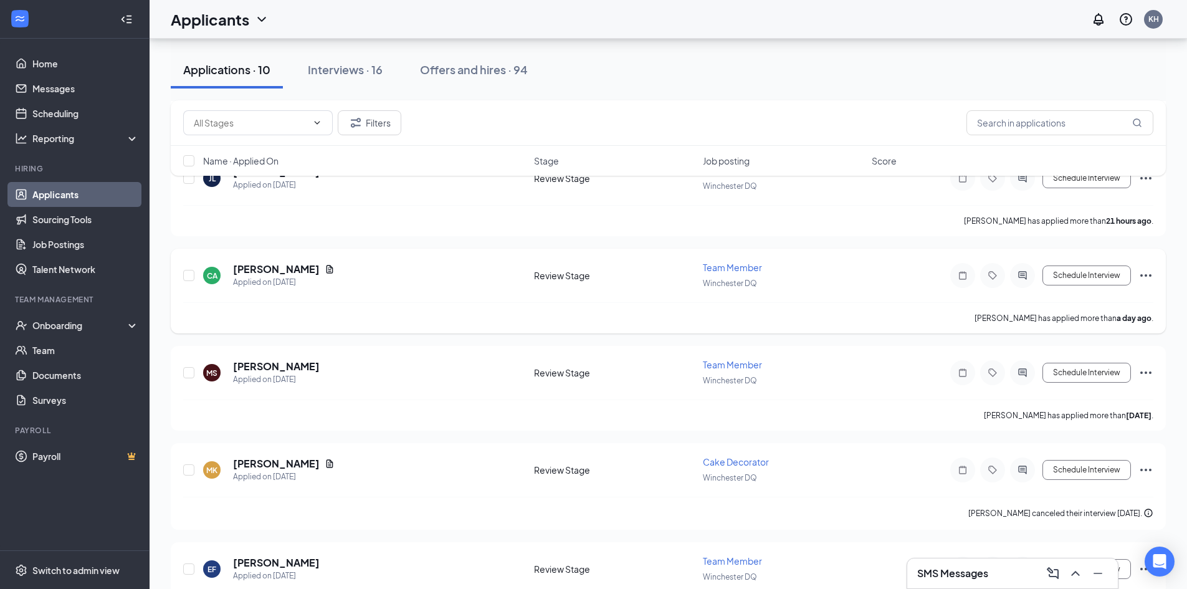
click at [1147, 277] on icon "Ellipses" at bounding box center [1146, 275] width 15 height 15
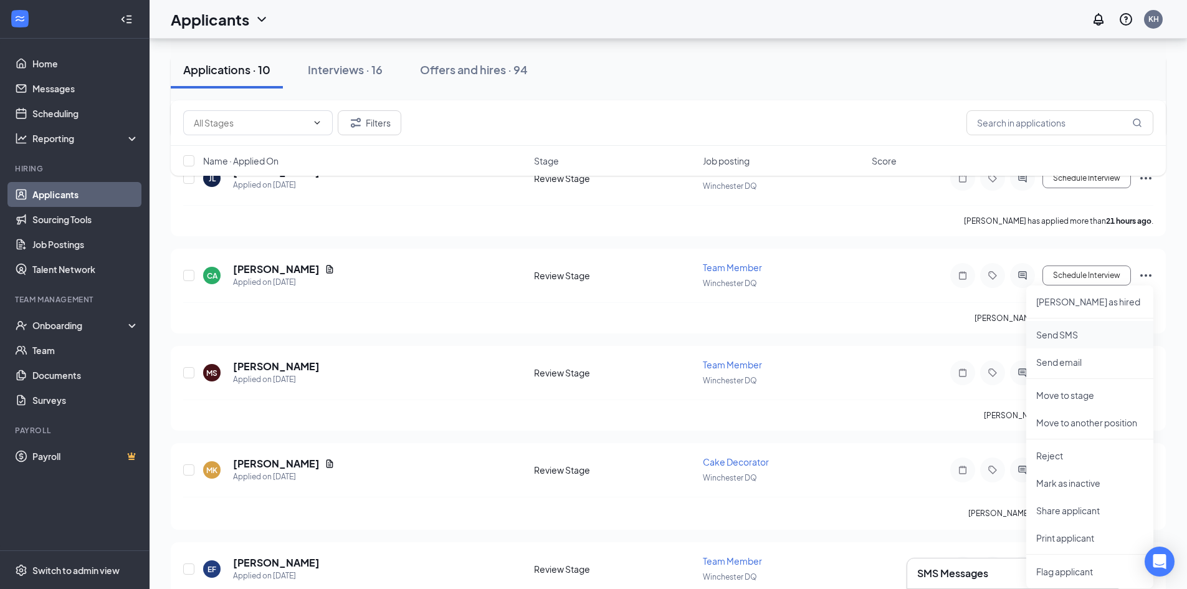
click at [1073, 337] on p "Send SMS" at bounding box center [1090, 334] width 107 height 12
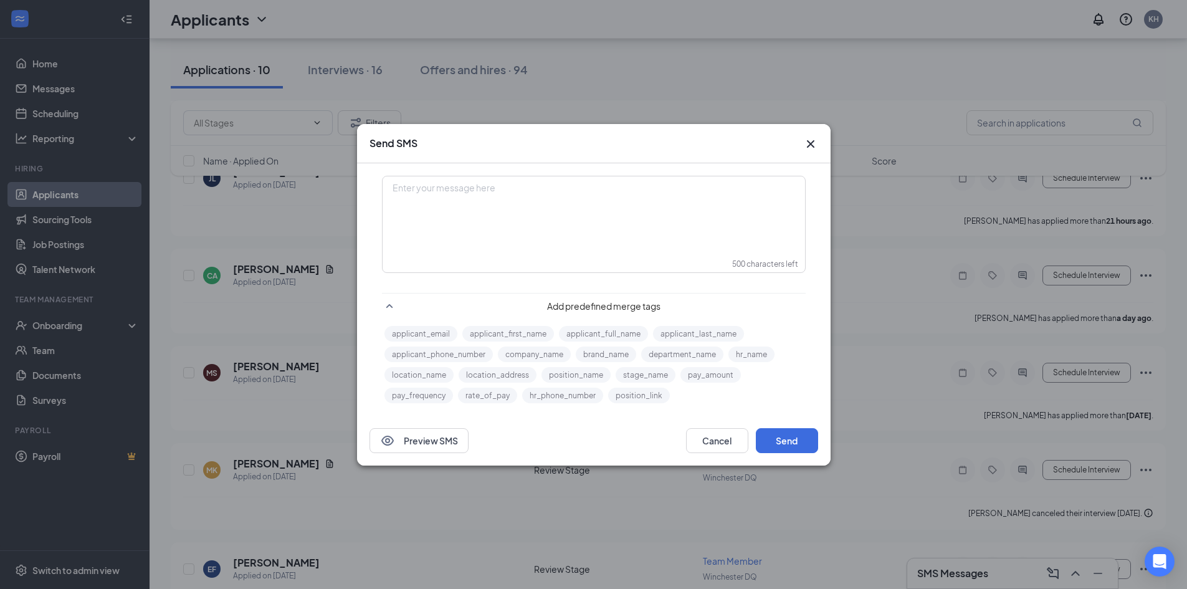
click at [636, 226] on div "Enter your message here" at bounding box center [593, 208] width 421 height 62
click at [774, 436] on button "Send" at bounding box center [787, 440] width 62 height 25
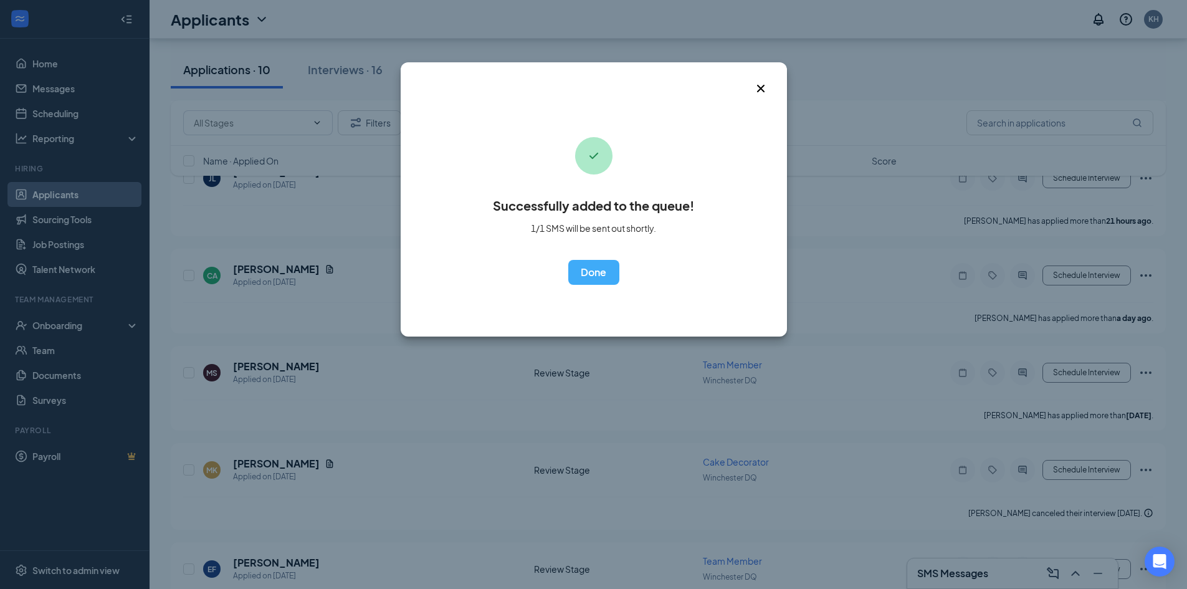
click at [760, 84] on icon "Cross" at bounding box center [761, 88] width 15 height 15
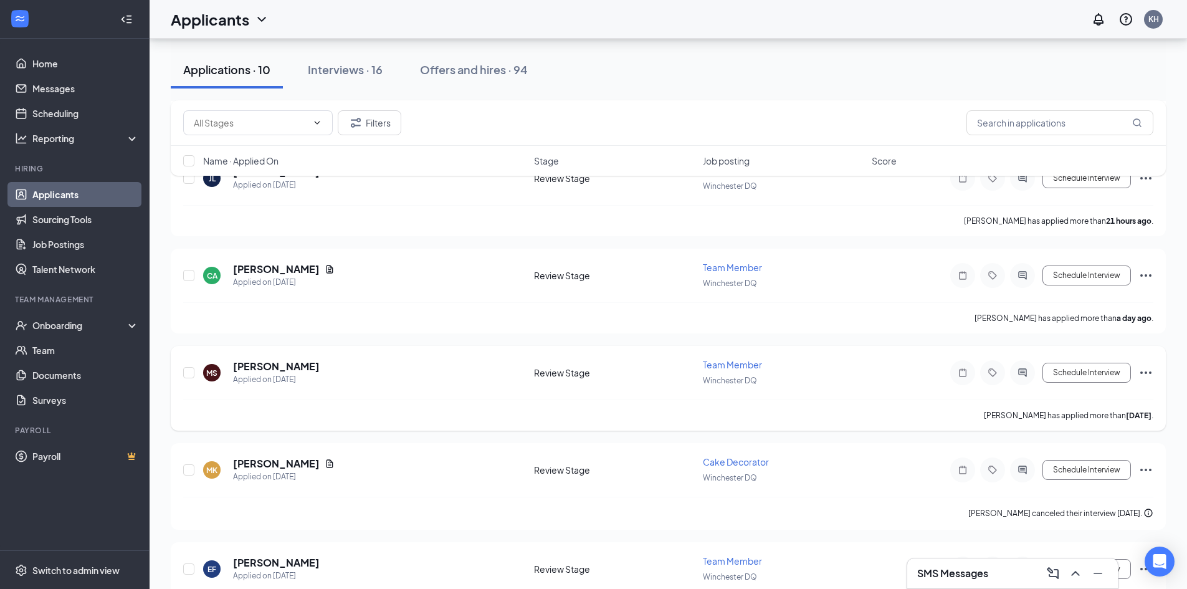
click at [1150, 363] on div "Schedule Interview" at bounding box center [1041, 372] width 224 height 25
click at [1150, 372] on icon "Ellipses" at bounding box center [1146, 373] width 11 height 2
click at [1071, 428] on p "Send SMS" at bounding box center [1090, 432] width 107 height 12
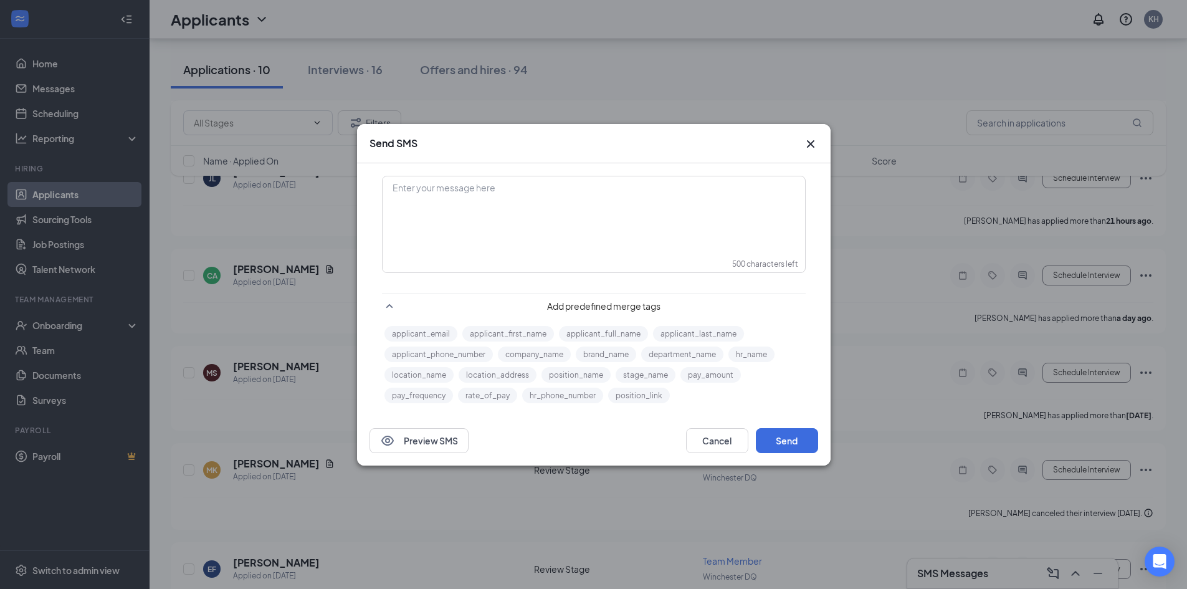
click at [527, 225] on div "Enter your message here" at bounding box center [593, 208] width 421 height 62
click at [792, 431] on button "Send" at bounding box center [787, 440] width 62 height 25
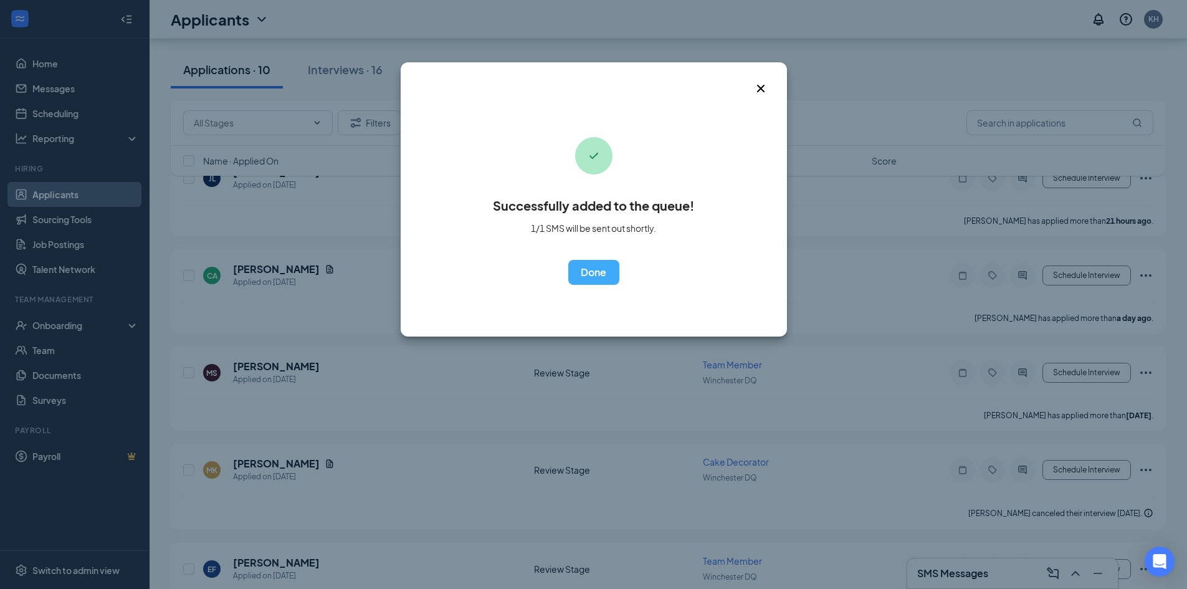
click at [760, 73] on span "Close" at bounding box center [771, 79] width 34 height 34
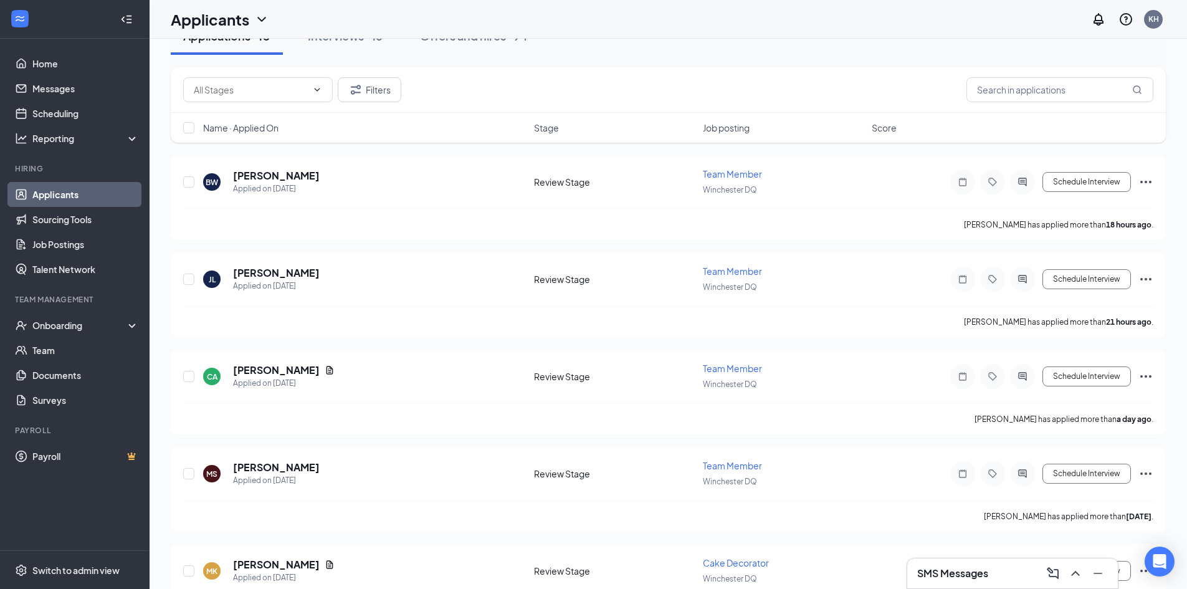
scroll to position [0, 0]
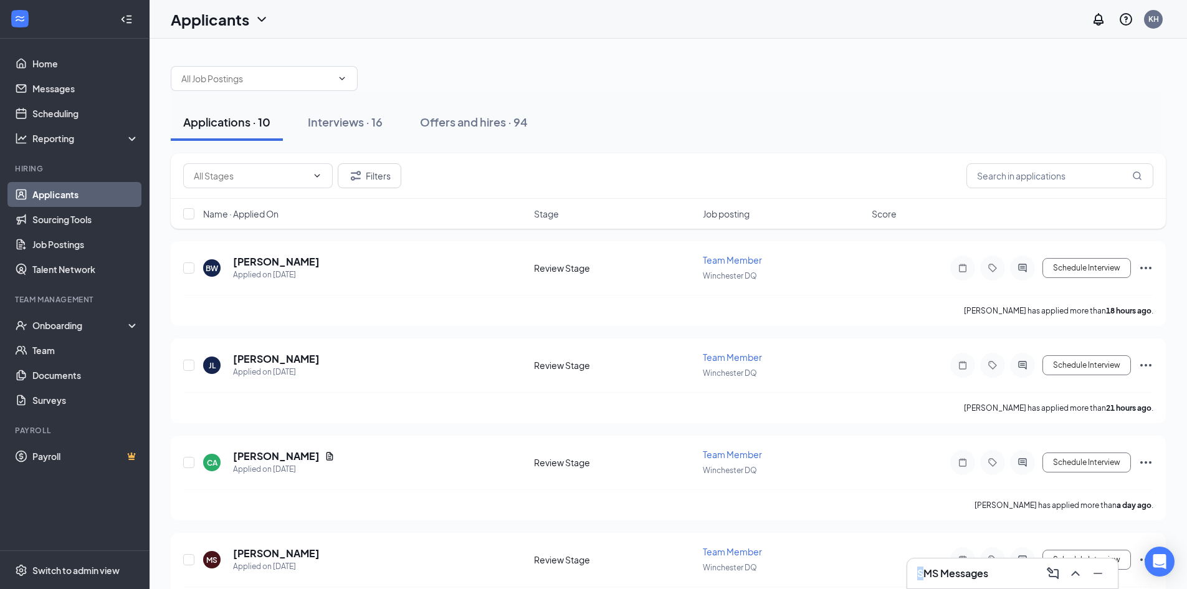
click at [921, 567] on h3 "SMS Messages" at bounding box center [953, 574] width 71 height 14
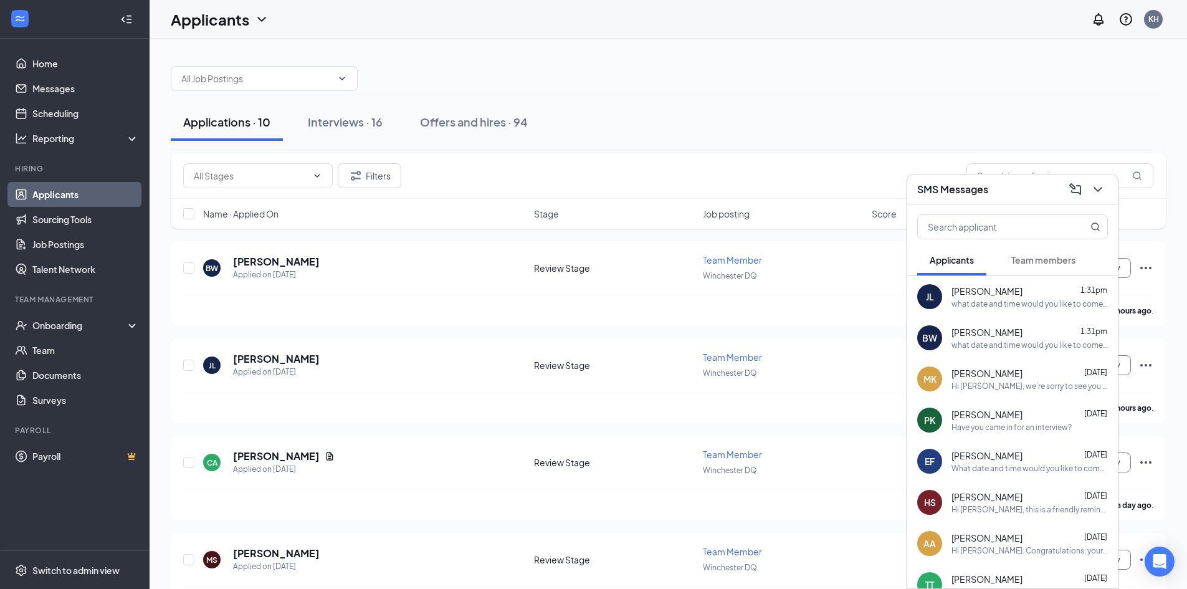
click at [1012, 199] on div "SMS Messages" at bounding box center [1013, 190] width 211 height 30
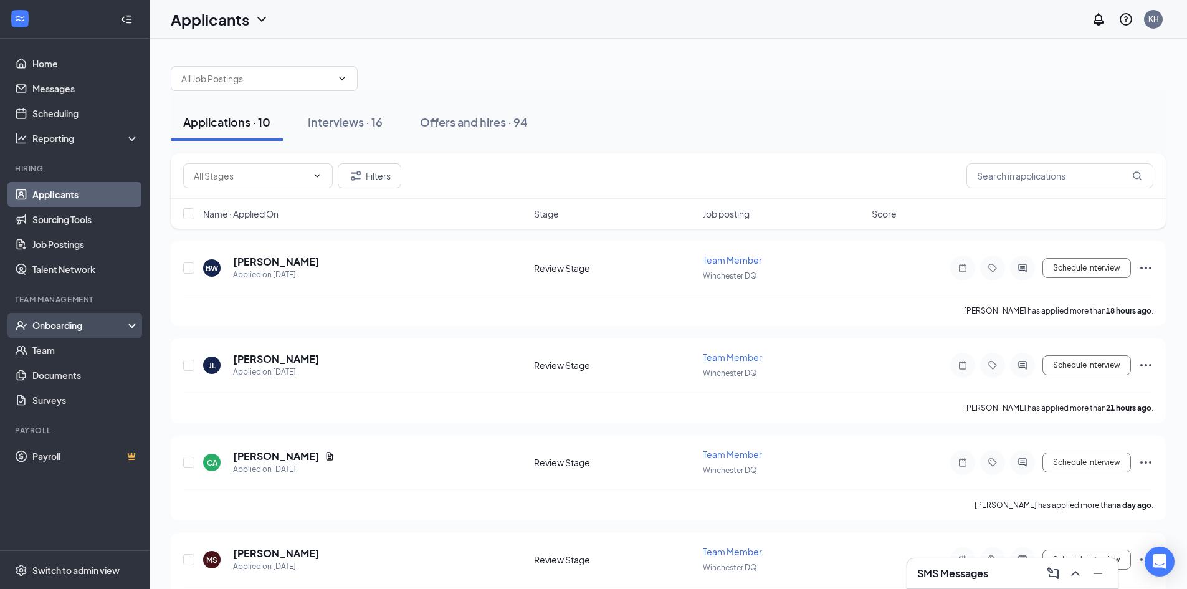
click at [74, 330] on div "Onboarding" at bounding box center [80, 325] width 96 height 12
click at [69, 322] on div "Onboarding" at bounding box center [80, 325] width 96 height 12
